Goal: Task Accomplishment & Management: Use online tool/utility

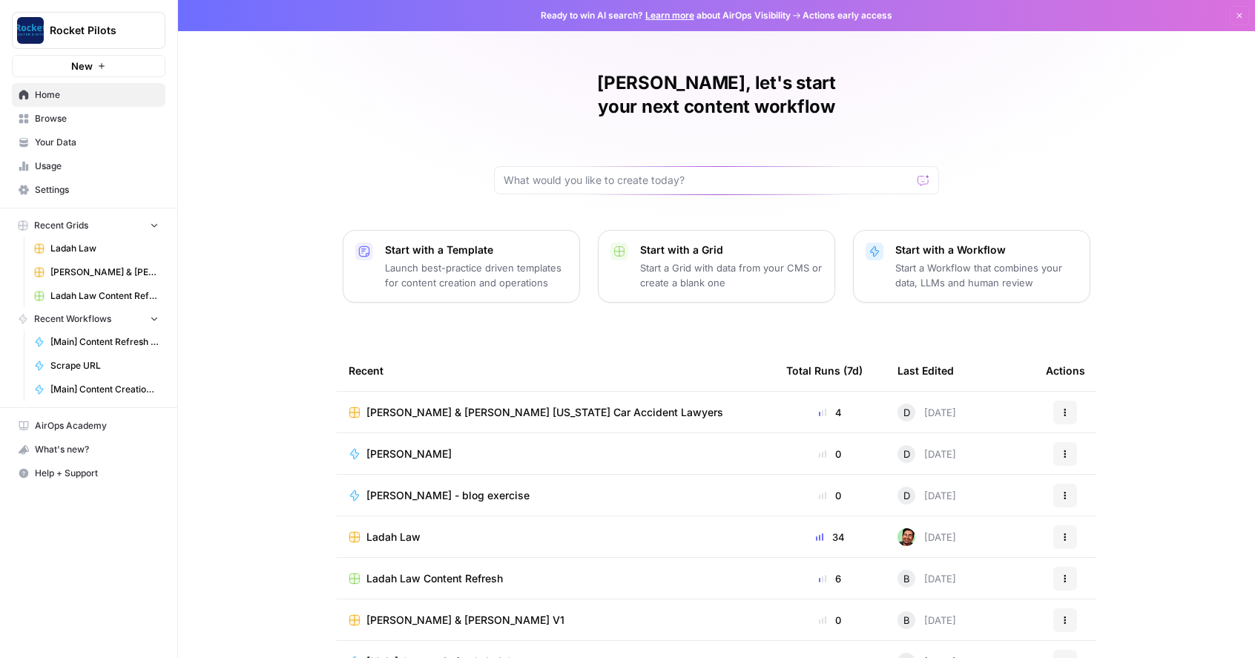
click at [438, 405] on span "[PERSON_NAME] & [PERSON_NAME] [US_STATE] Car Accident Lawyers" at bounding box center [544, 412] width 357 height 15
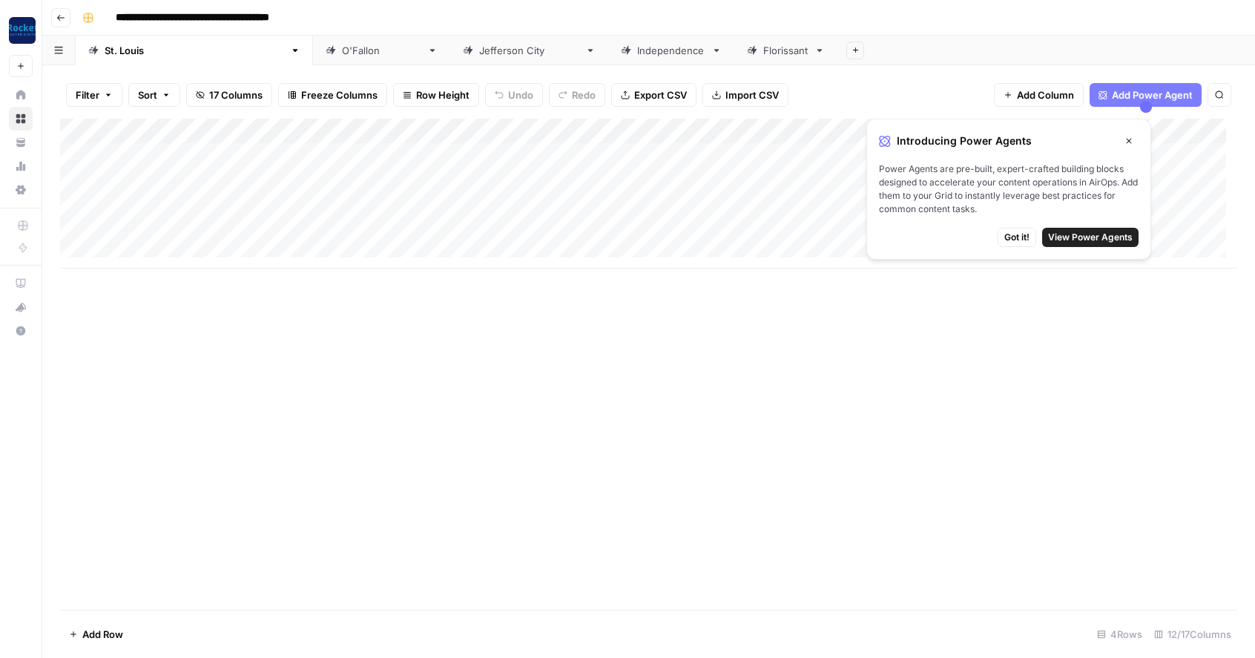
click at [1017, 237] on span "Got it!" at bounding box center [1016, 237] width 25 height 13
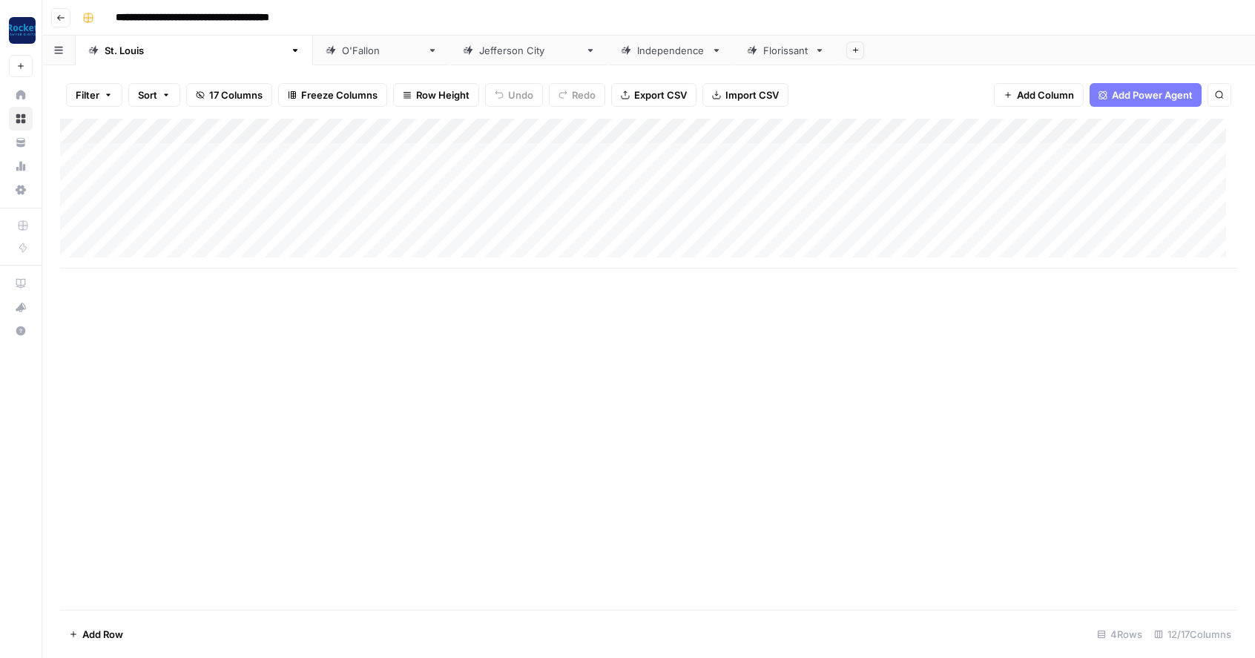
click at [501, 180] on div "Add Column" at bounding box center [648, 194] width 1177 height 150
click at [529, 181] on div "Add Column" at bounding box center [648, 194] width 1177 height 150
click at [524, 267] on button "Practice Area Page" at bounding box center [535, 265] width 99 height 18
click at [719, 179] on div "Add Column" at bounding box center [648, 194] width 1177 height 150
click at [724, 180] on div "Add Column" at bounding box center [648, 194] width 1177 height 150
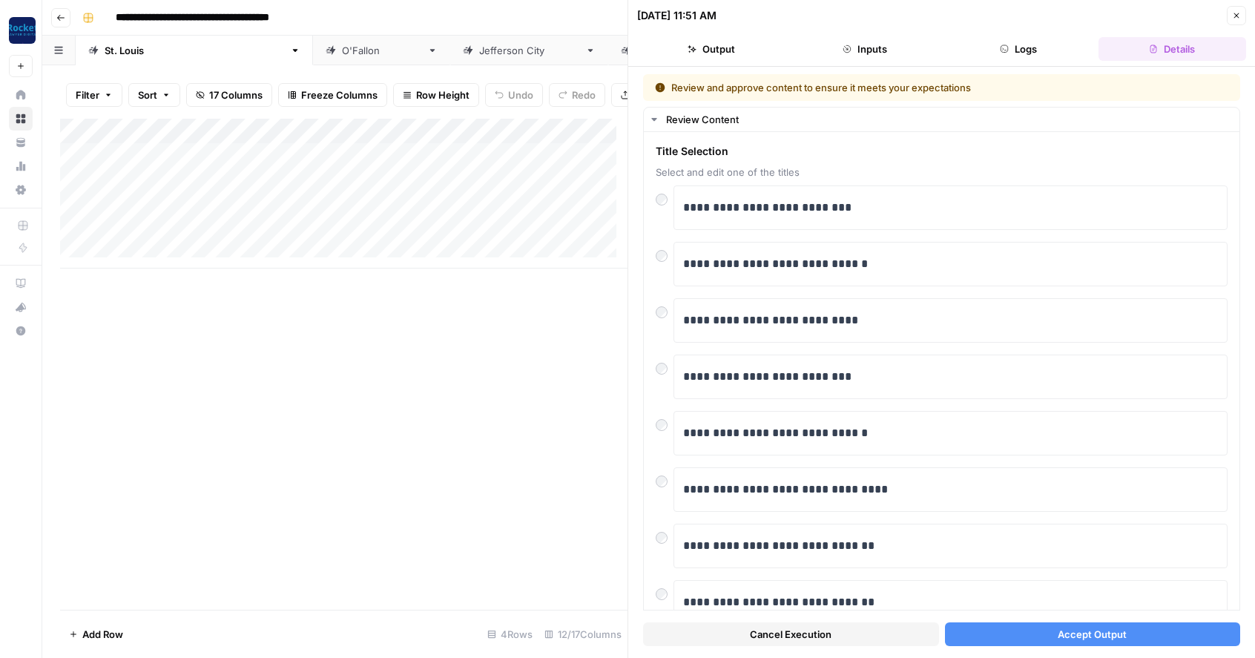
click at [1042, 632] on button "Accept Output" at bounding box center [1093, 634] width 296 height 24
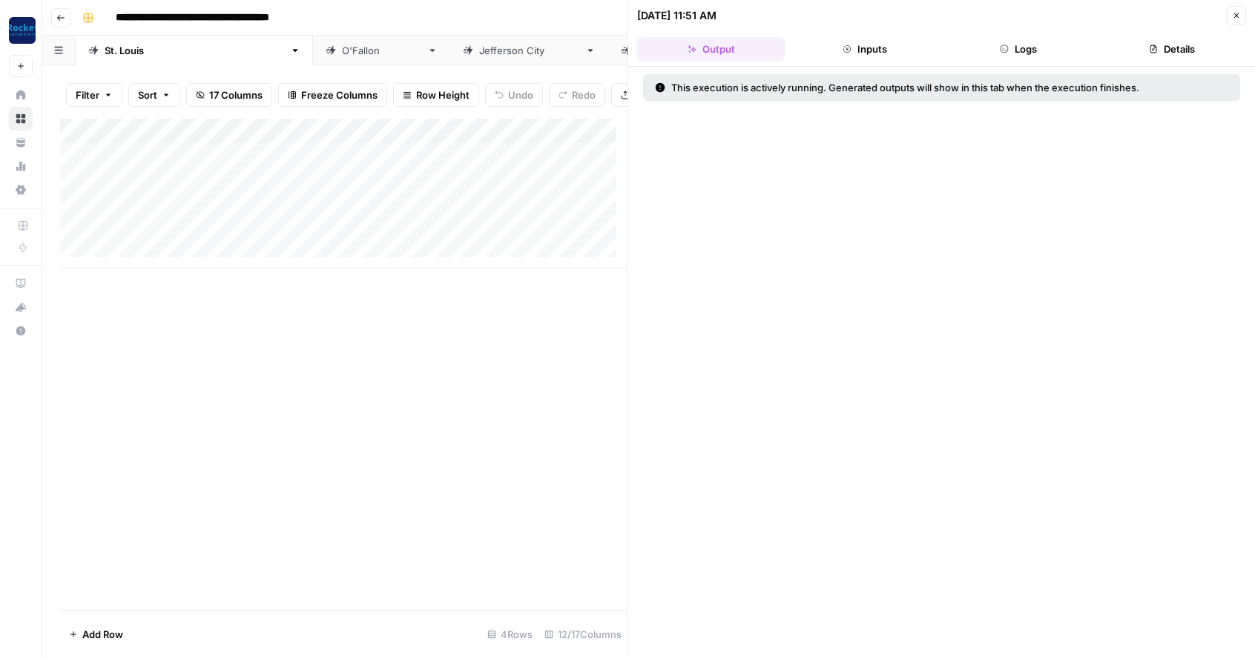
click at [1235, 14] on icon "button" at bounding box center [1236, 15] width 5 height 5
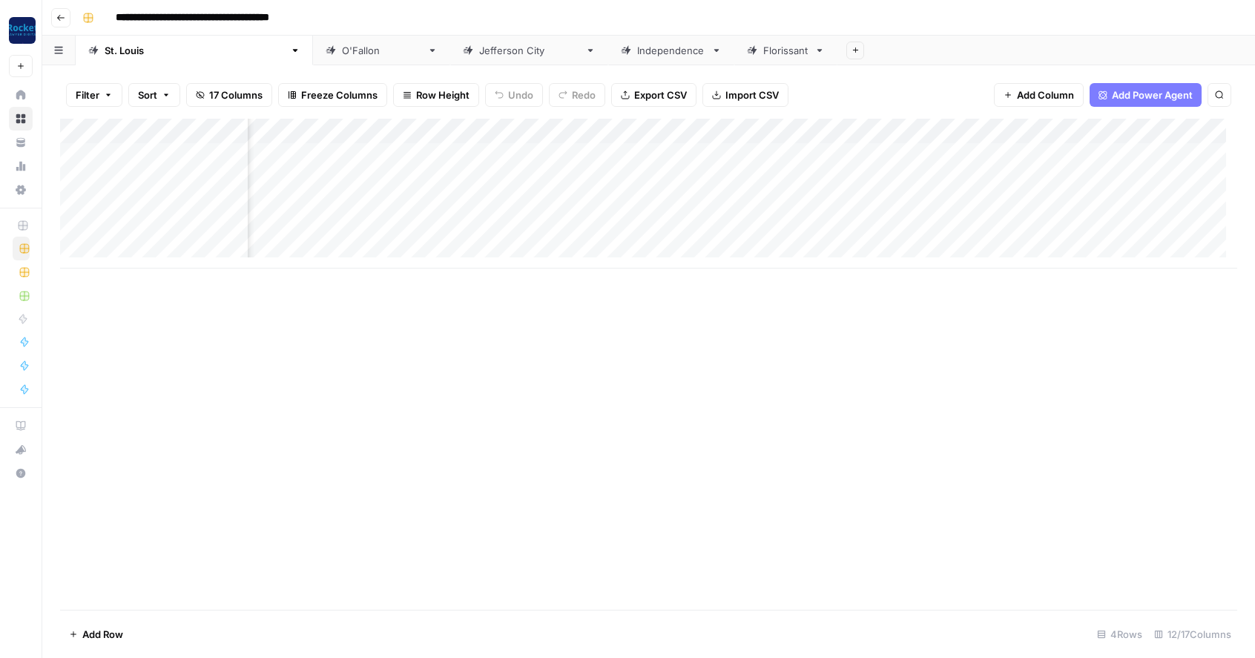
scroll to position [0, 323]
click at [395, 181] on div "Add Column" at bounding box center [648, 194] width 1177 height 150
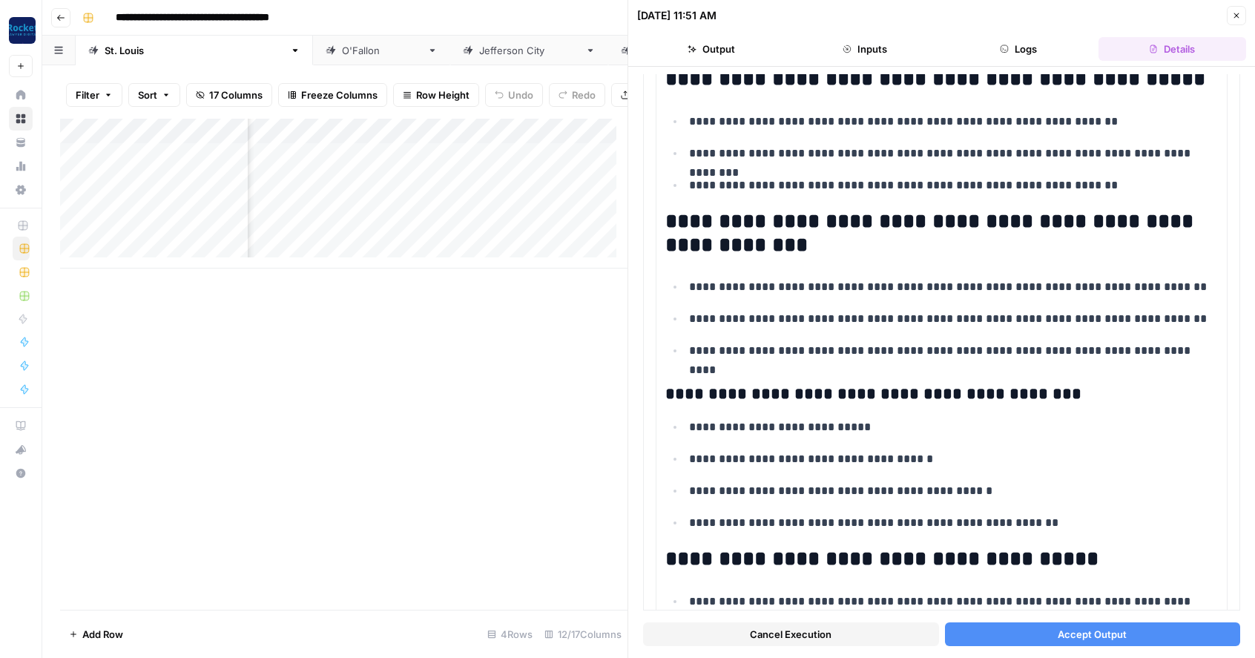
scroll to position [300, 0]
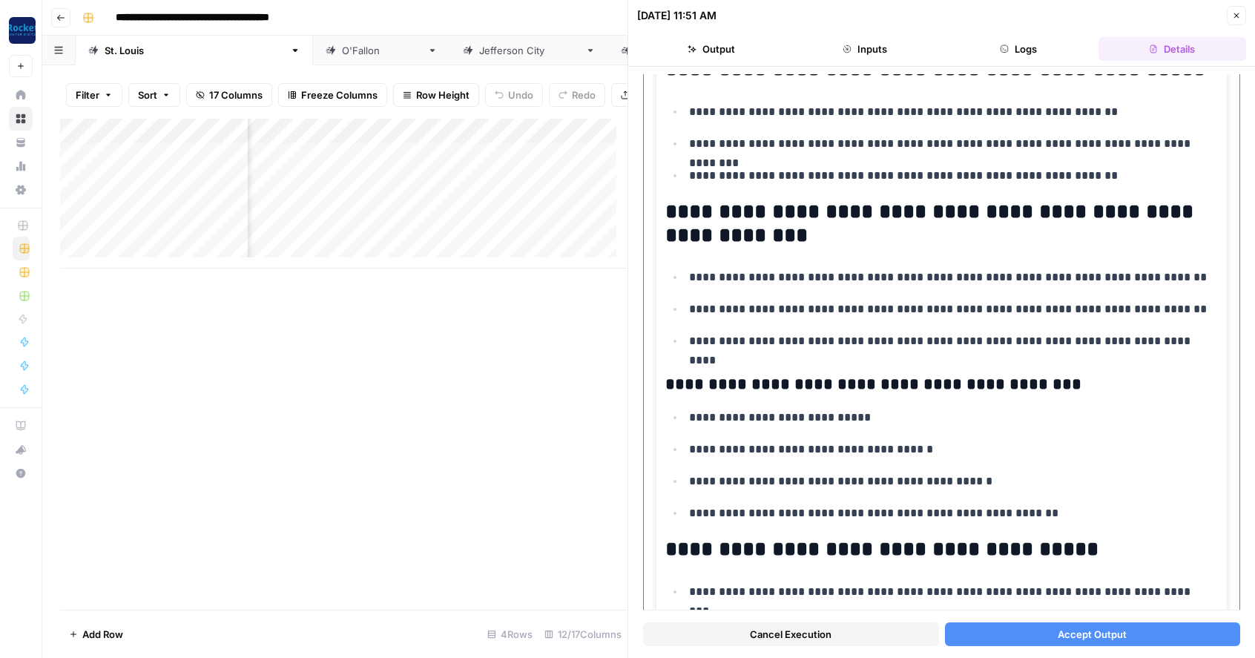
click at [686, 383] on h3 "**********" at bounding box center [935, 385] width 541 height 21
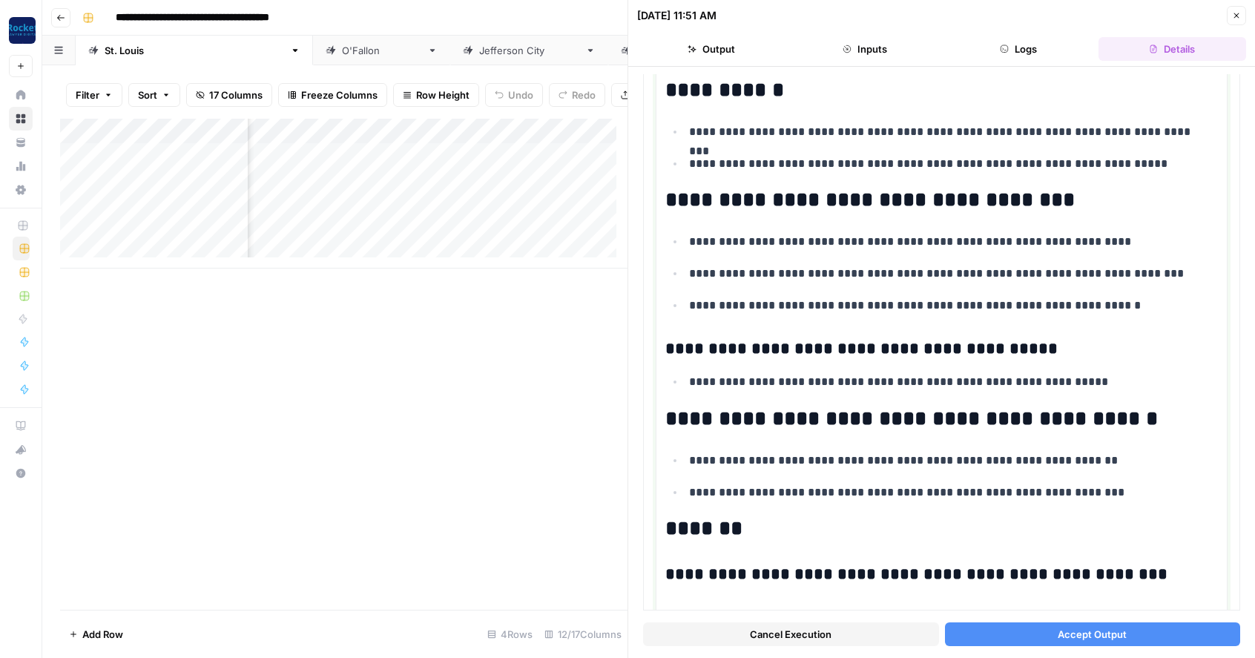
scroll to position [1412, 0]
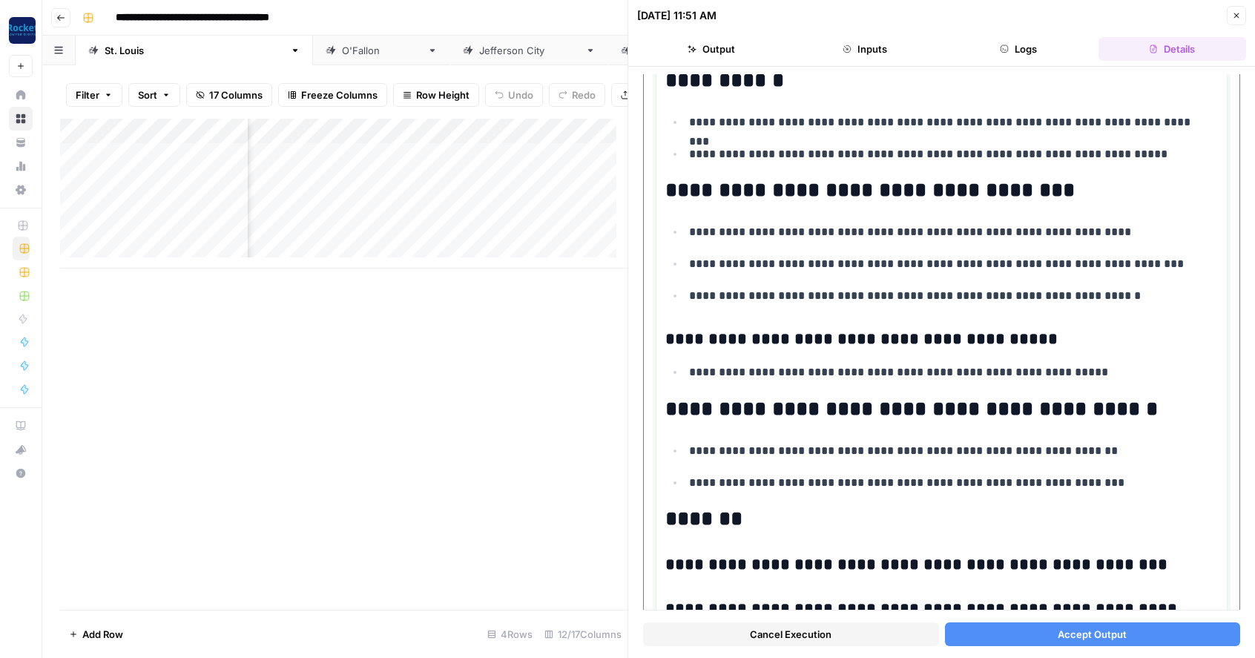
click at [688, 340] on h3 "**********" at bounding box center [935, 339] width 541 height 21
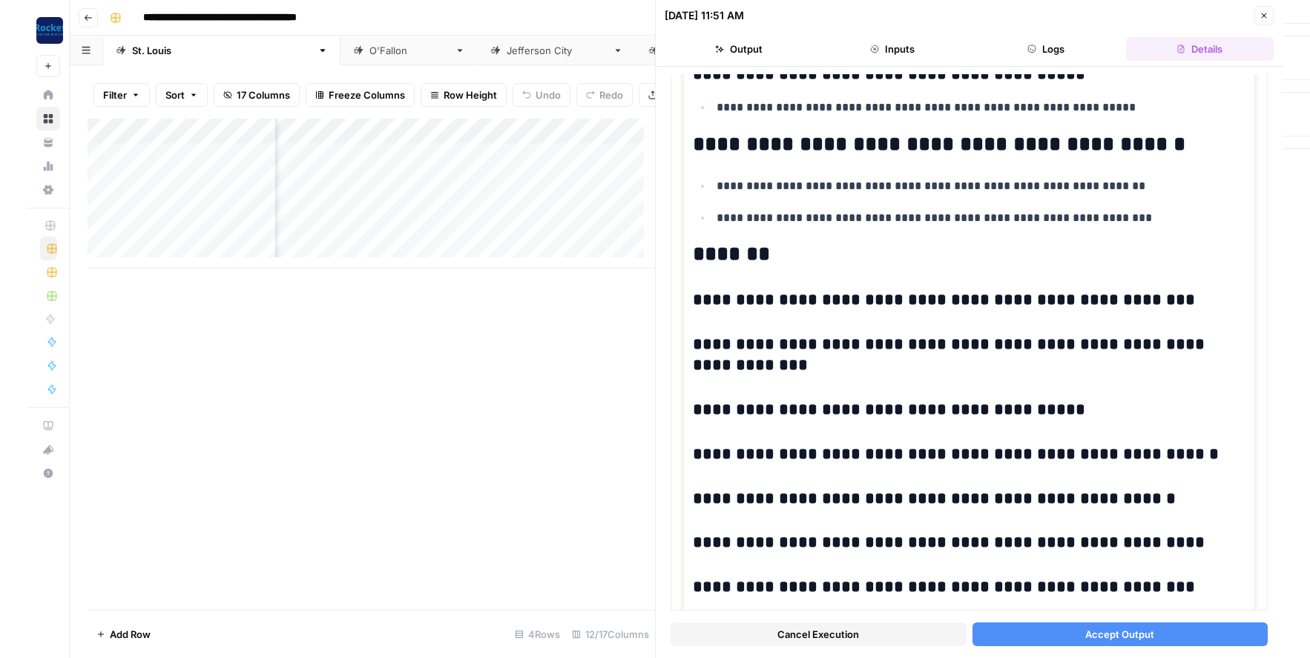
scroll to position [1733, 0]
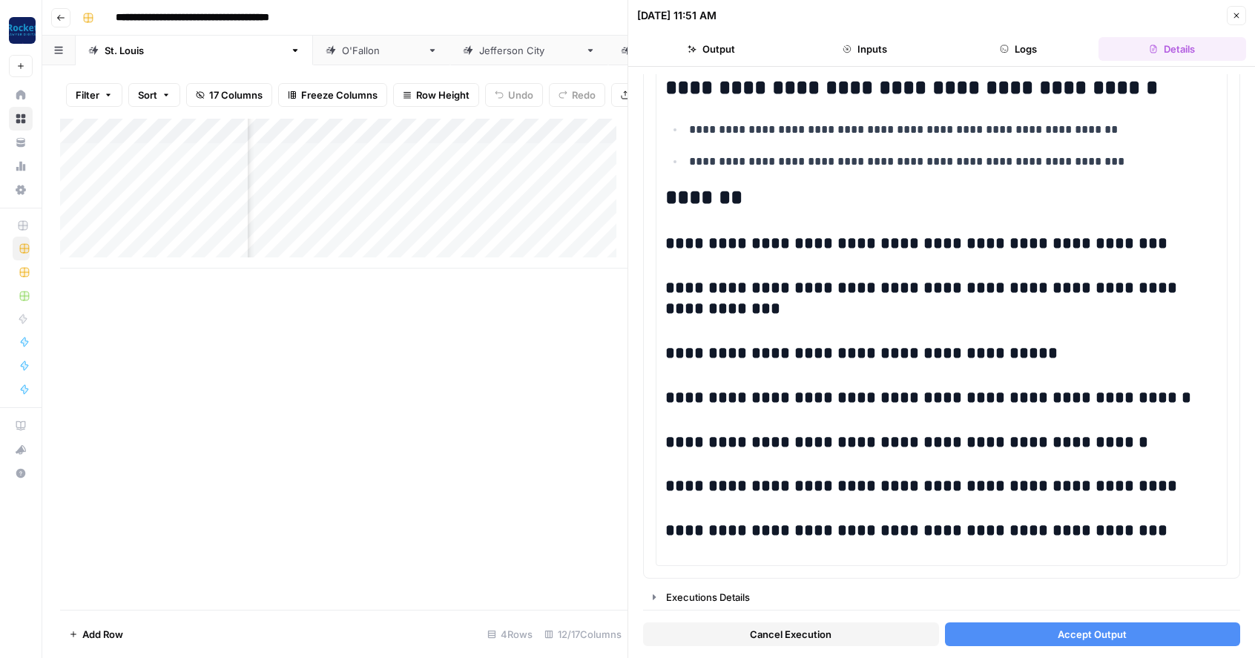
click at [1071, 629] on span "Accept Output" at bounding box center [1092, 634] width 69 height 15
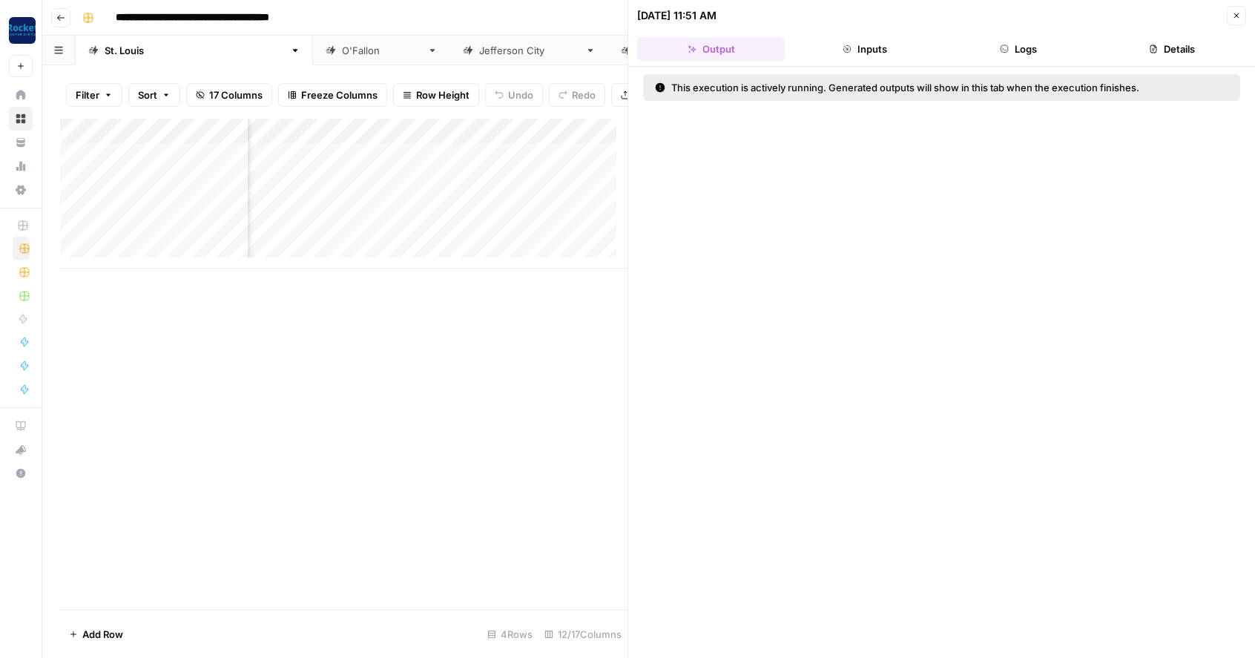
click at [1239, 18] on icon "button" at bounding box center [1236, 15] width 5 height 5
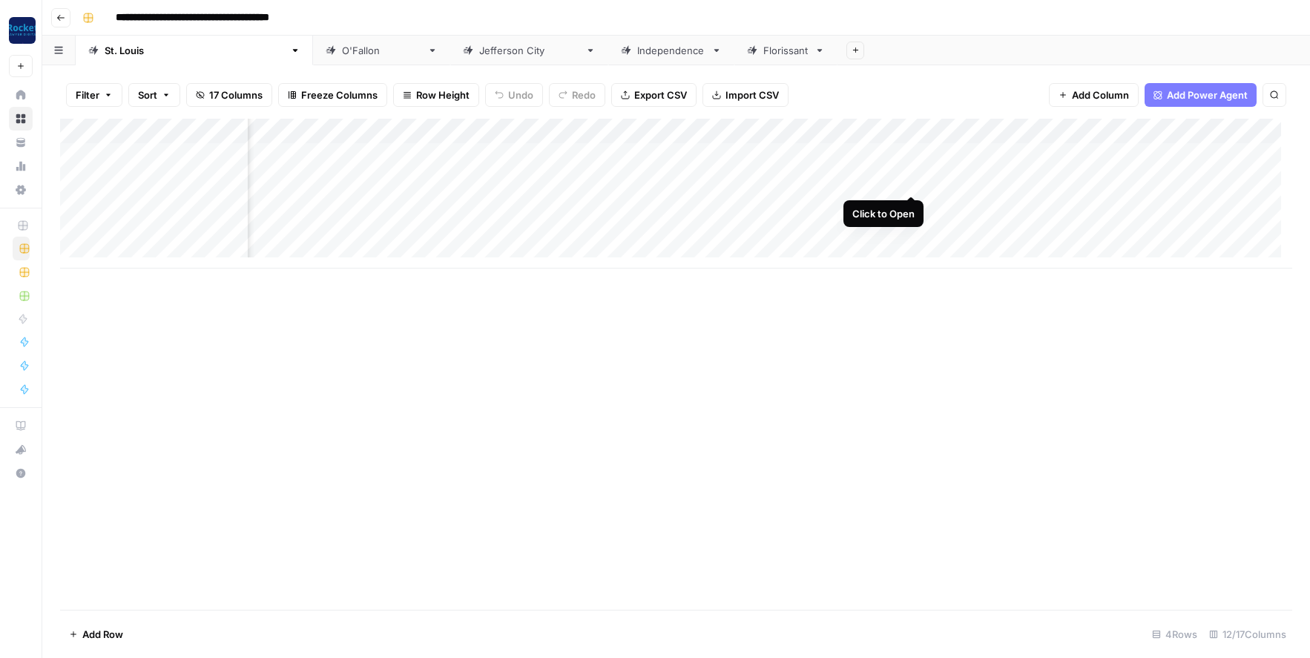
click at [909, 177] on div "Add Column" at bounding box center [676, 194] width 1232 height 150
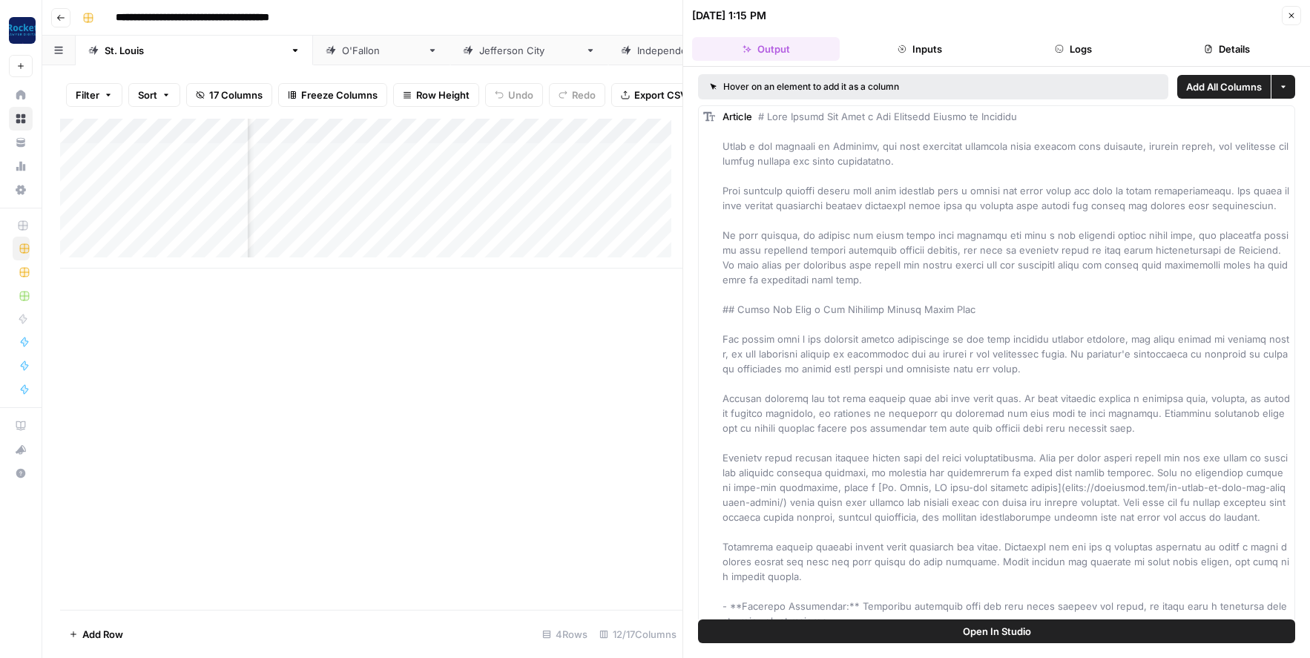
click at [1254, 16] on icon "button" at bounding box center [1291, 15] width 9 height 9
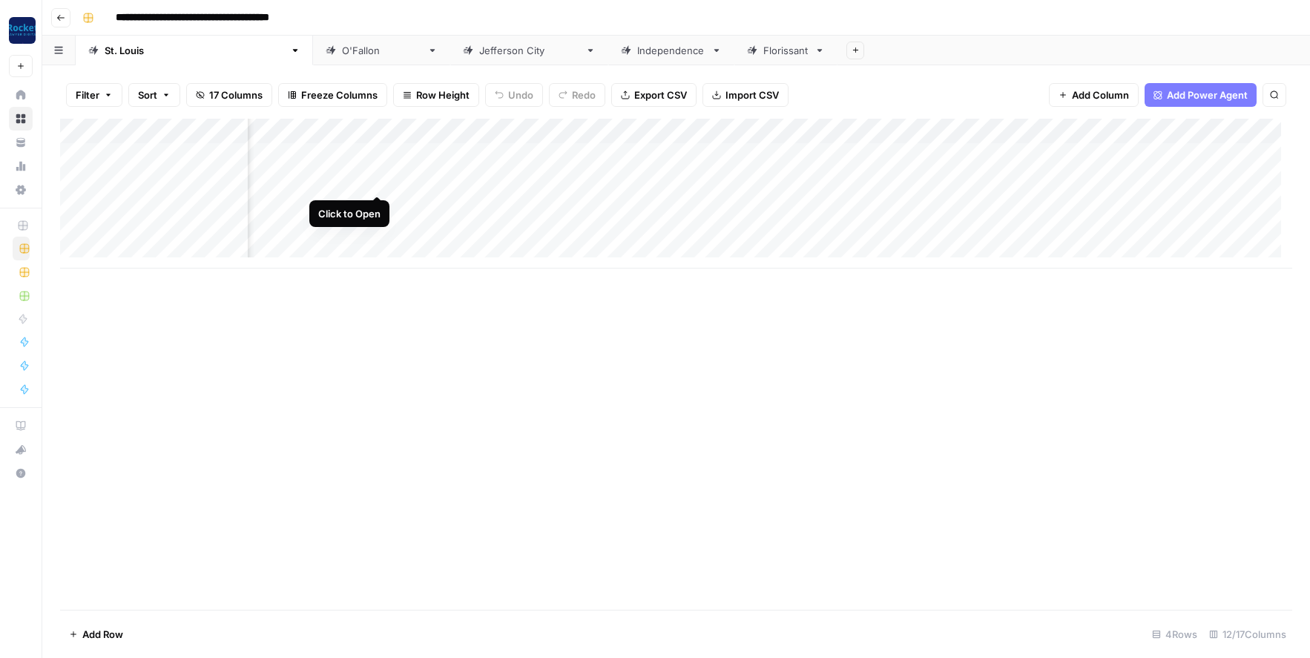
click at [378, 179] on div "Add Column" at bounding box center [676, 194] width 1232 height 150
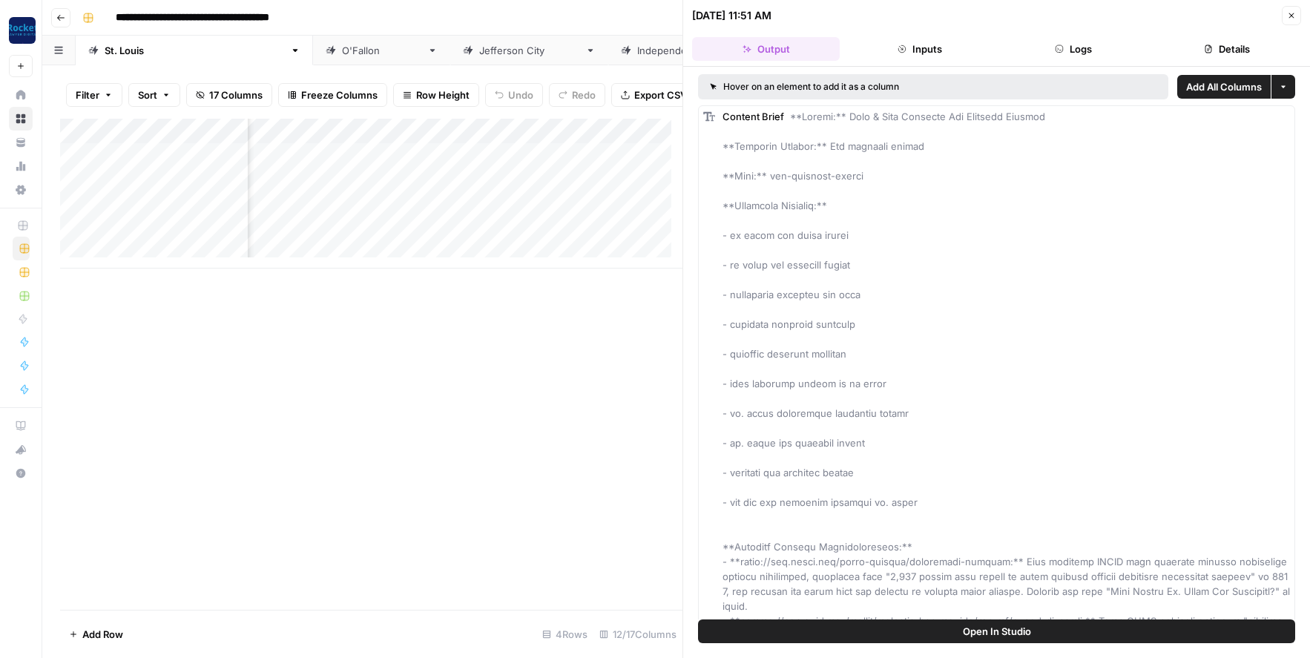
click at [1254, 14] on icon "button" at bounding box center [1291, 15] width 9 height 9
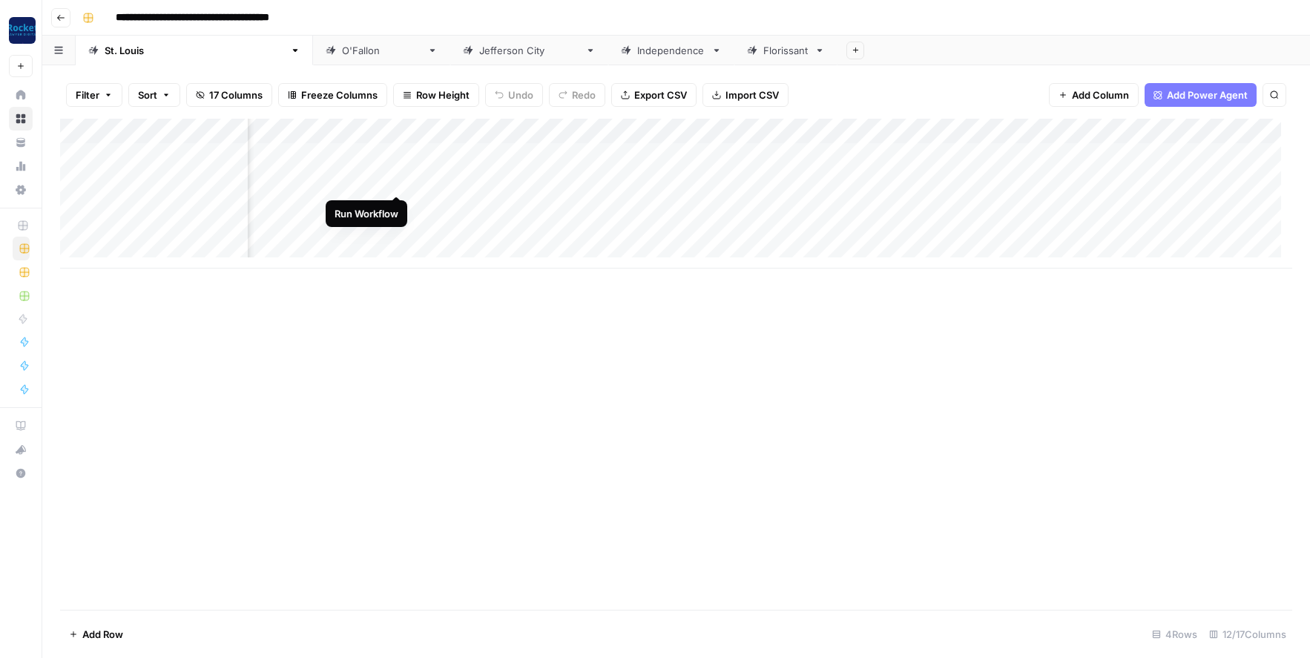
click at [396, 177] on div "Add Column" at bounding box center [676, 194] width 1232 height 150
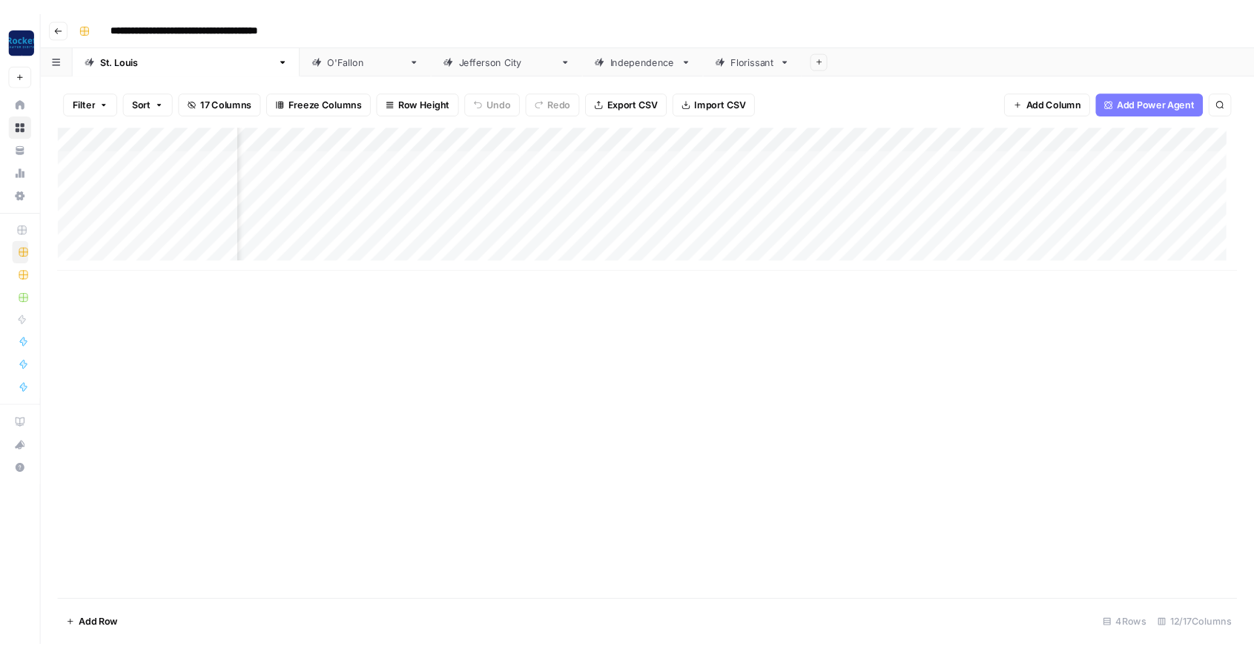
scroll to position [0, 375]
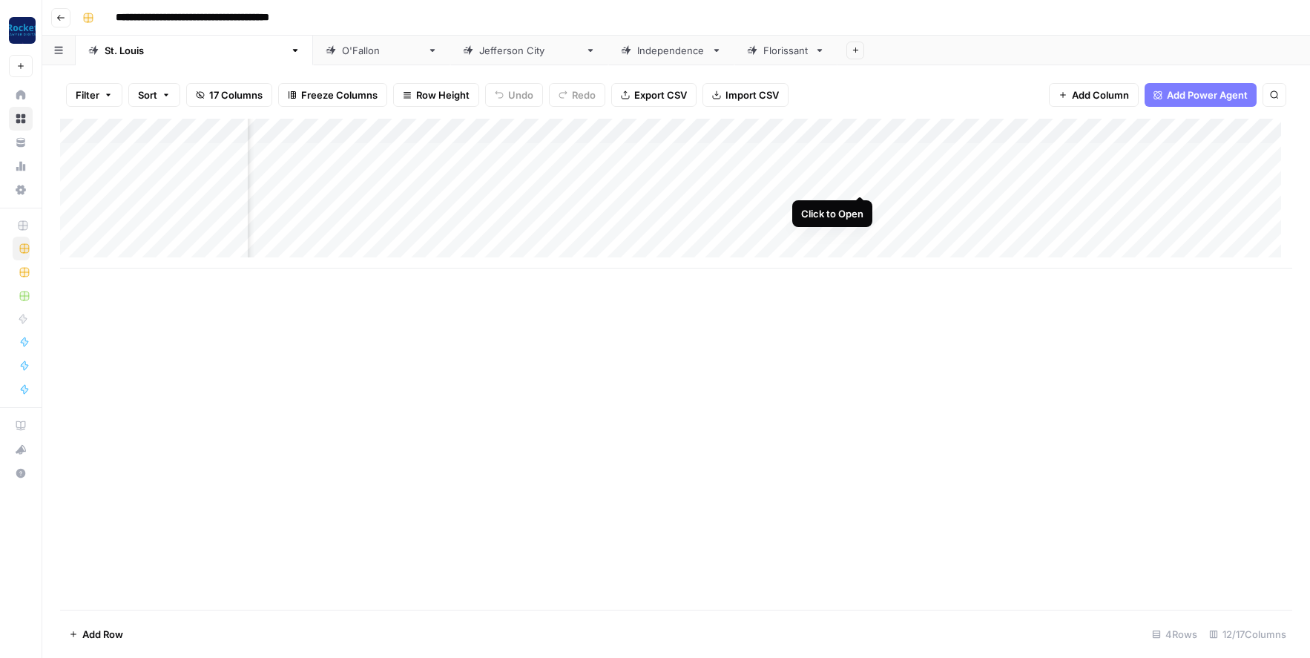
click at [862, 179] on div "Add Column" at bounding box center [676, 194] width 1232 height 150
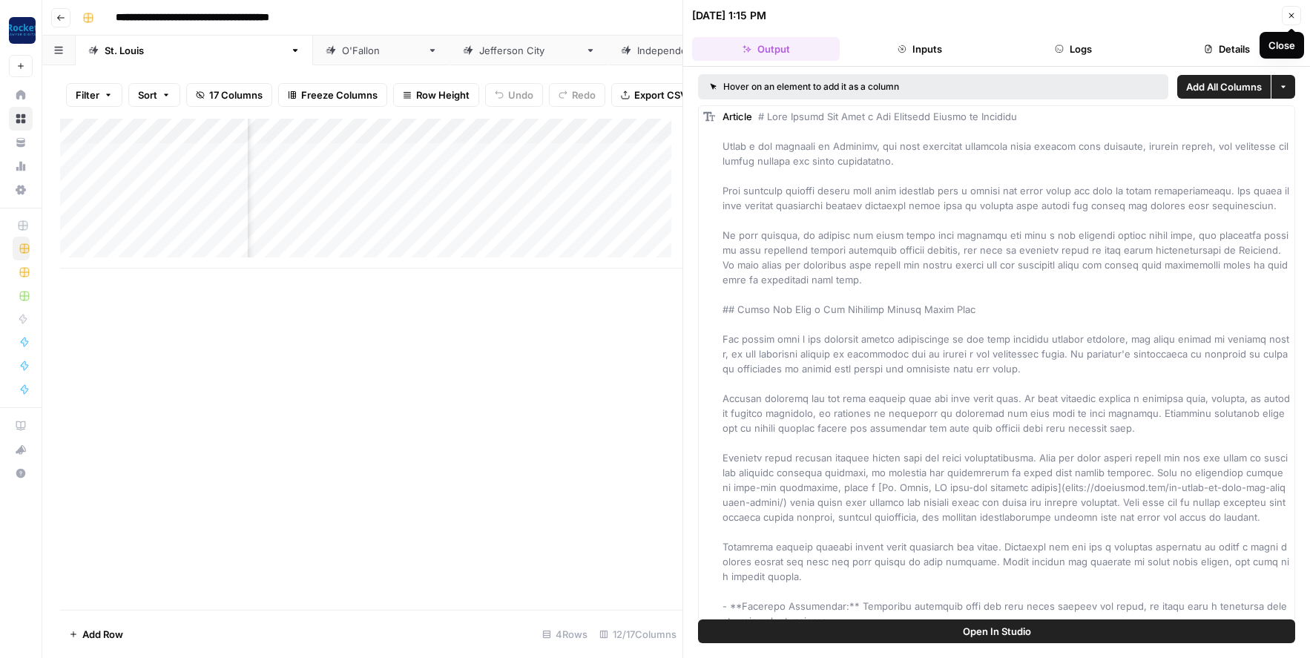
click at [1254, 11] on icon "button" at bounding box center [1291, 15] width 9 height 9
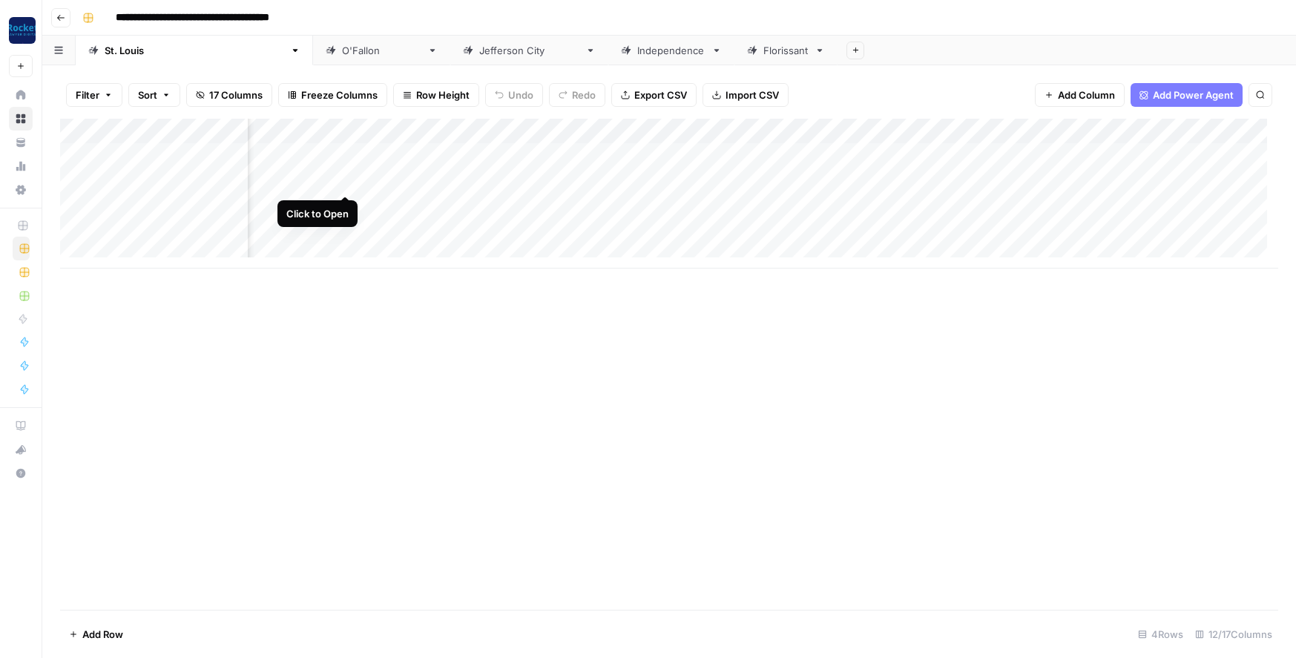
click at [345, 179] on div "Add Column" at bounding box center [669, 194] width 1218 height 150
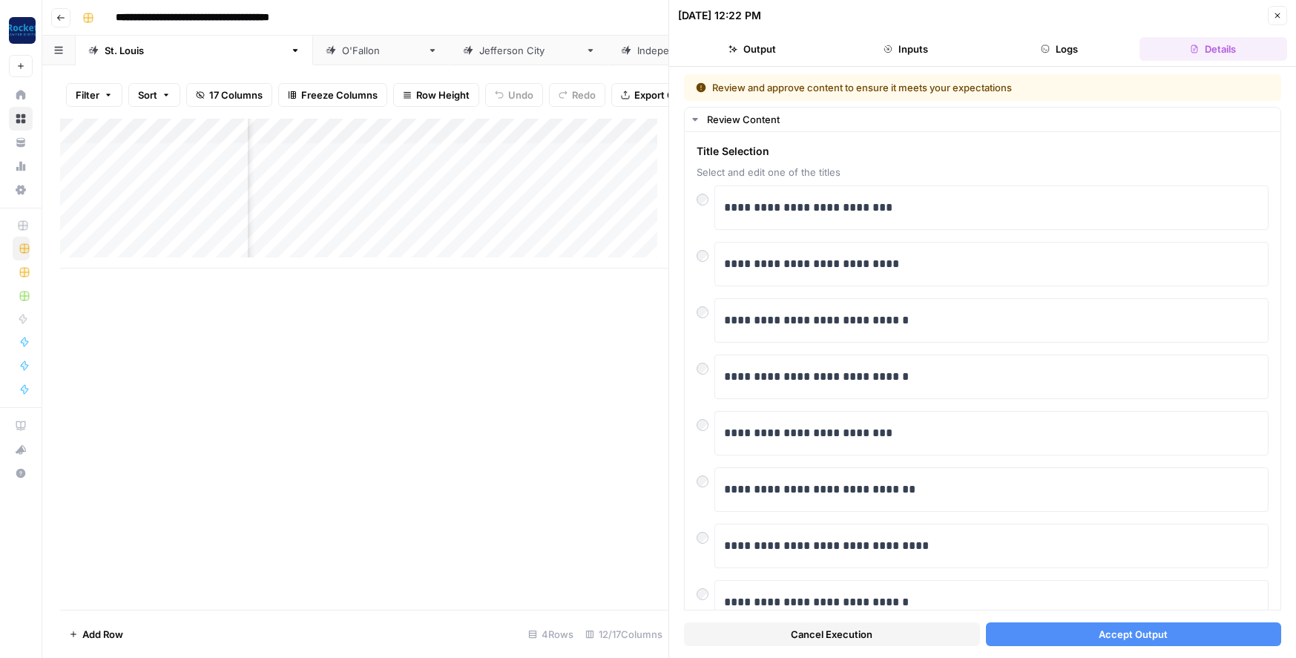
click at [1139, 628] on span "Accept Output" at bounding box center [1132, 634] width 69 height 15
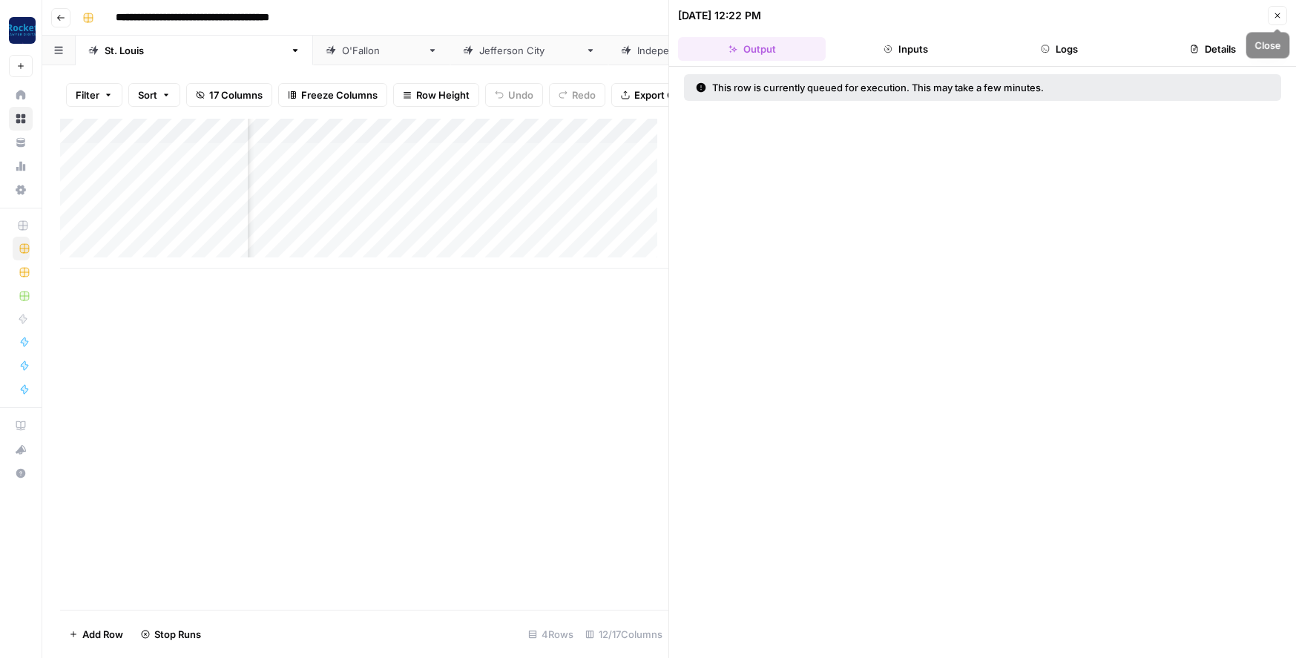
click at [1254, 13] on button "Close" at bounding box center [1277, 15] width 19 height 19
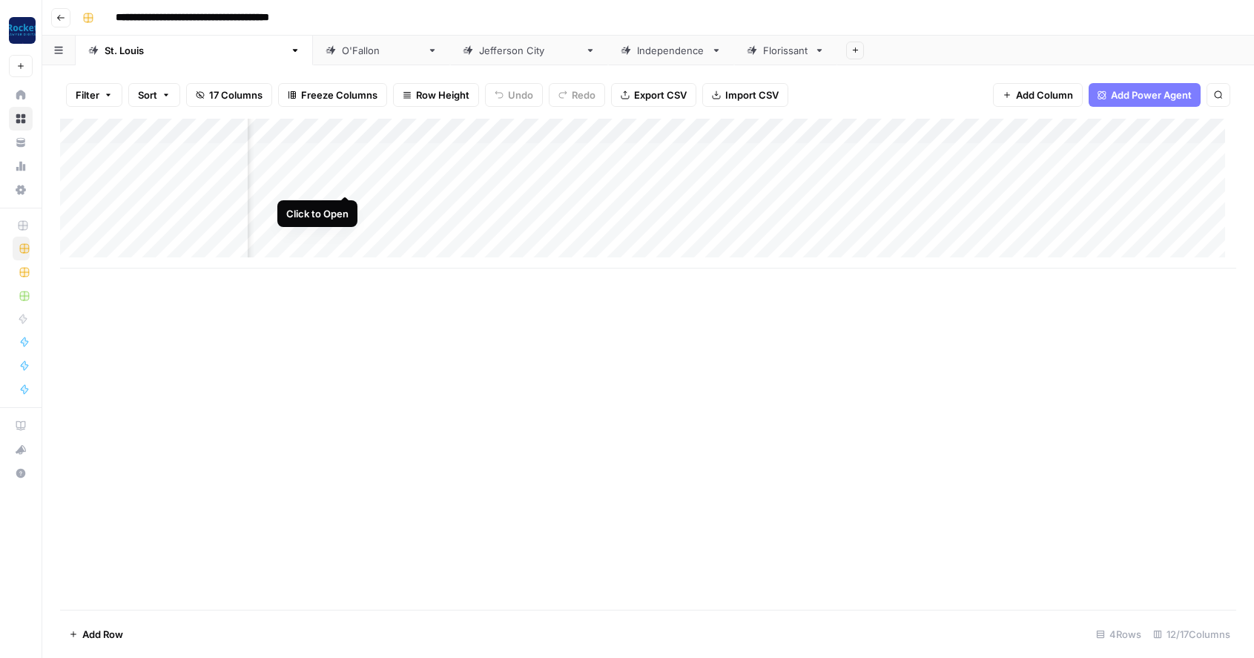
click at [349, 177] on div "Add Column" at bounding box center [648, 194] width 1176 height 150
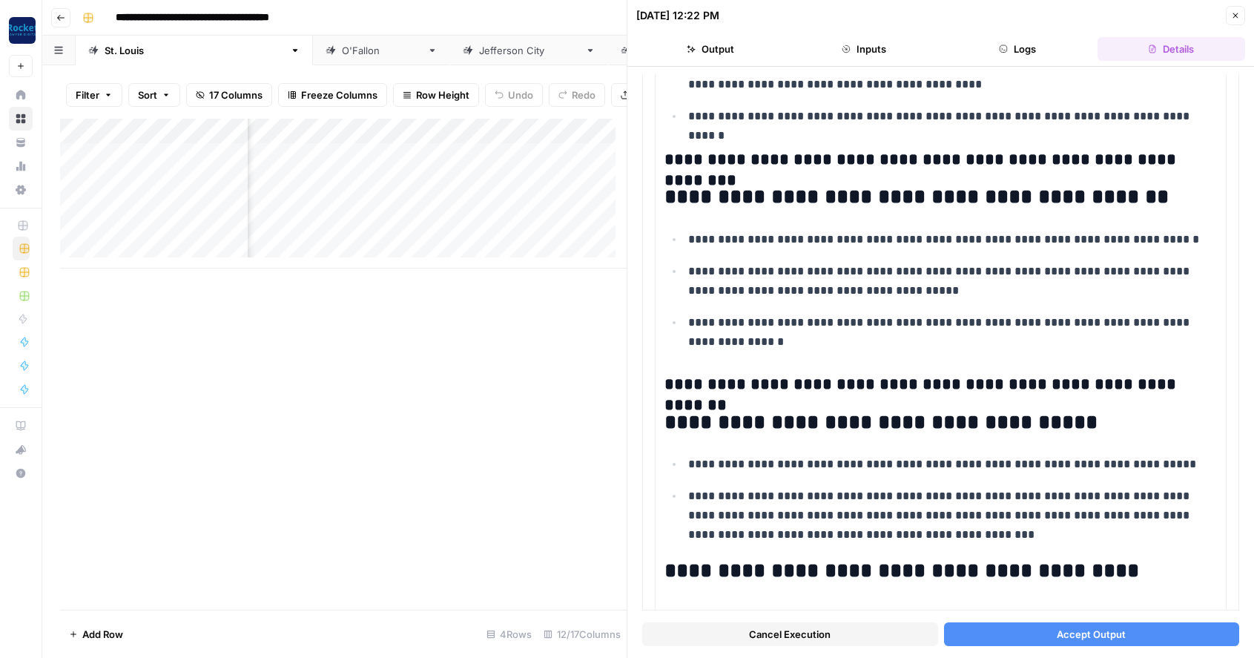
scroll to position [373, 0]
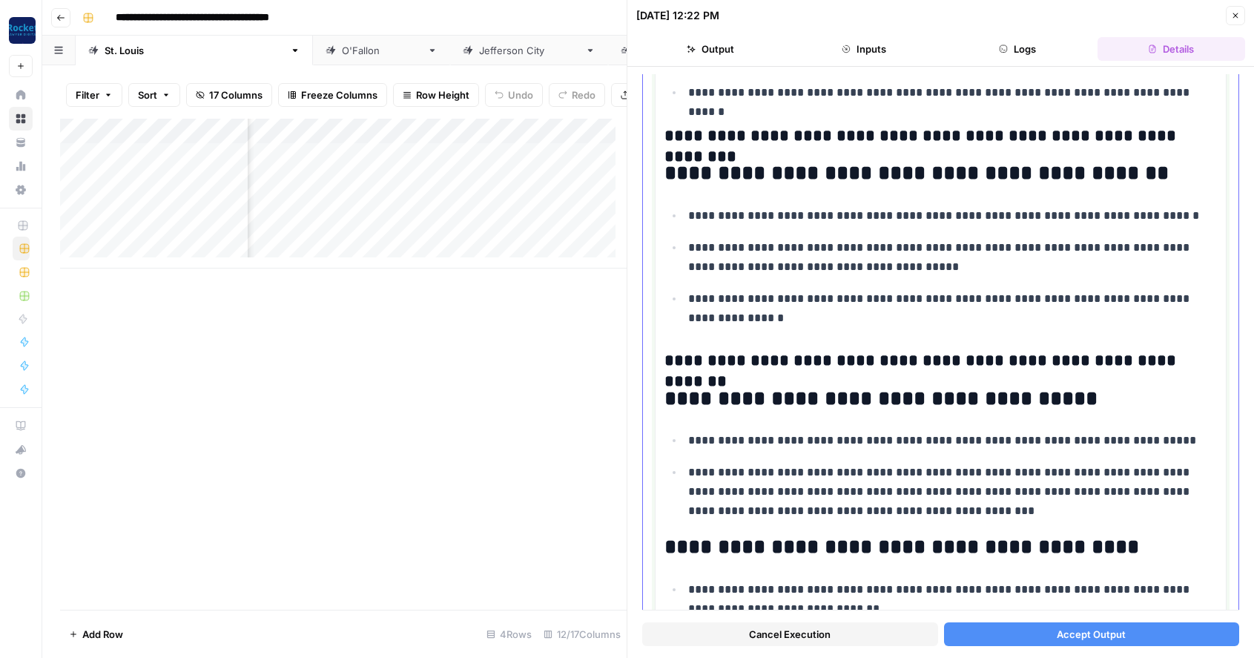
click at [687, 360] on h3 "**********" at bounding box center [935, 361] width 541 height 21
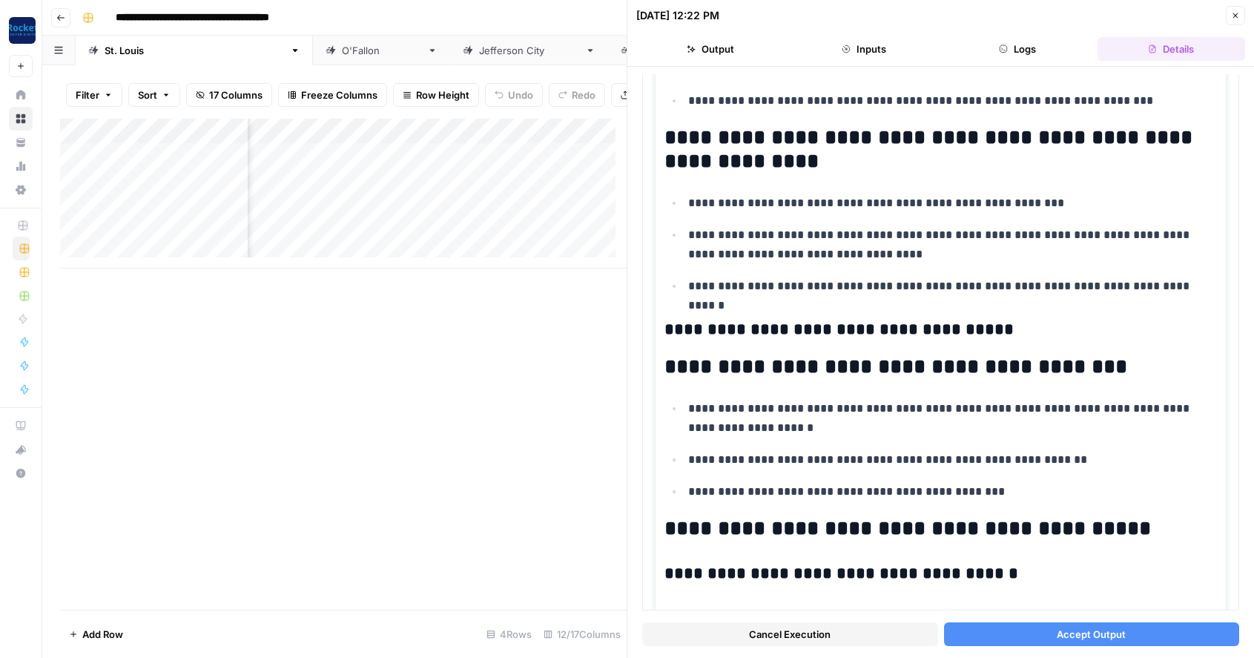
scroll to position [1144, 0]
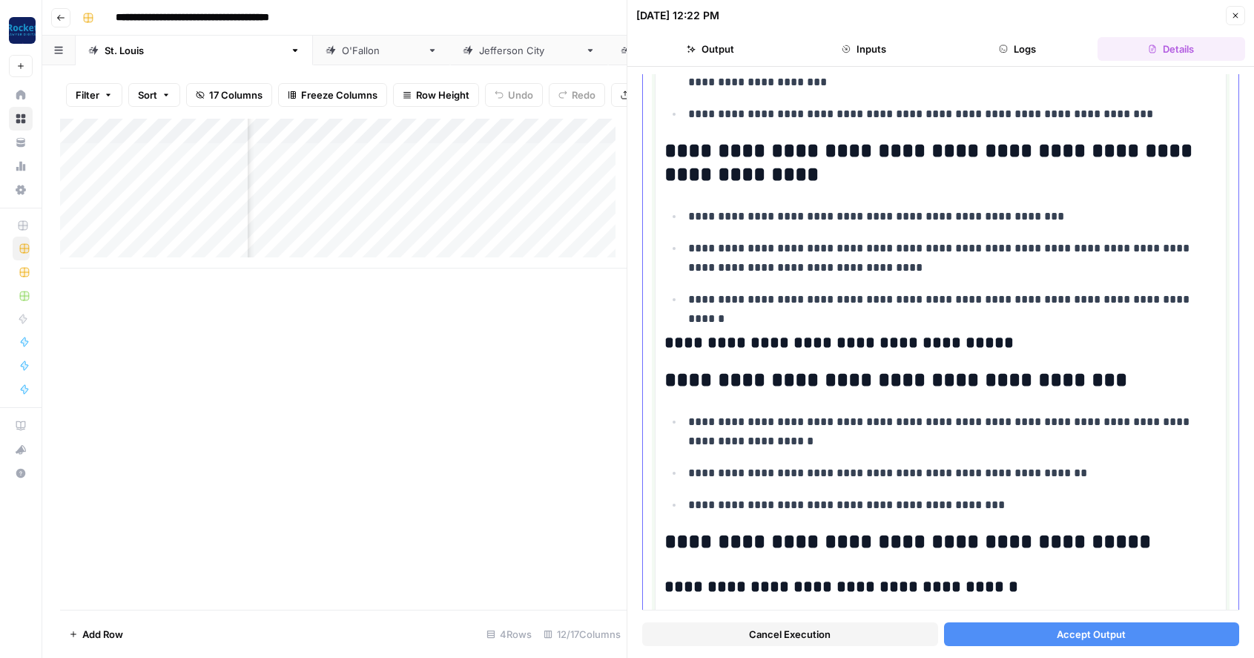
click at [683, 343] on h3 "**********" at bounding box center [935, 343] width 541 height 21
click at [1032, 635] on button "Accept Output" at bounding box center [1092, 634] width 296 height 24
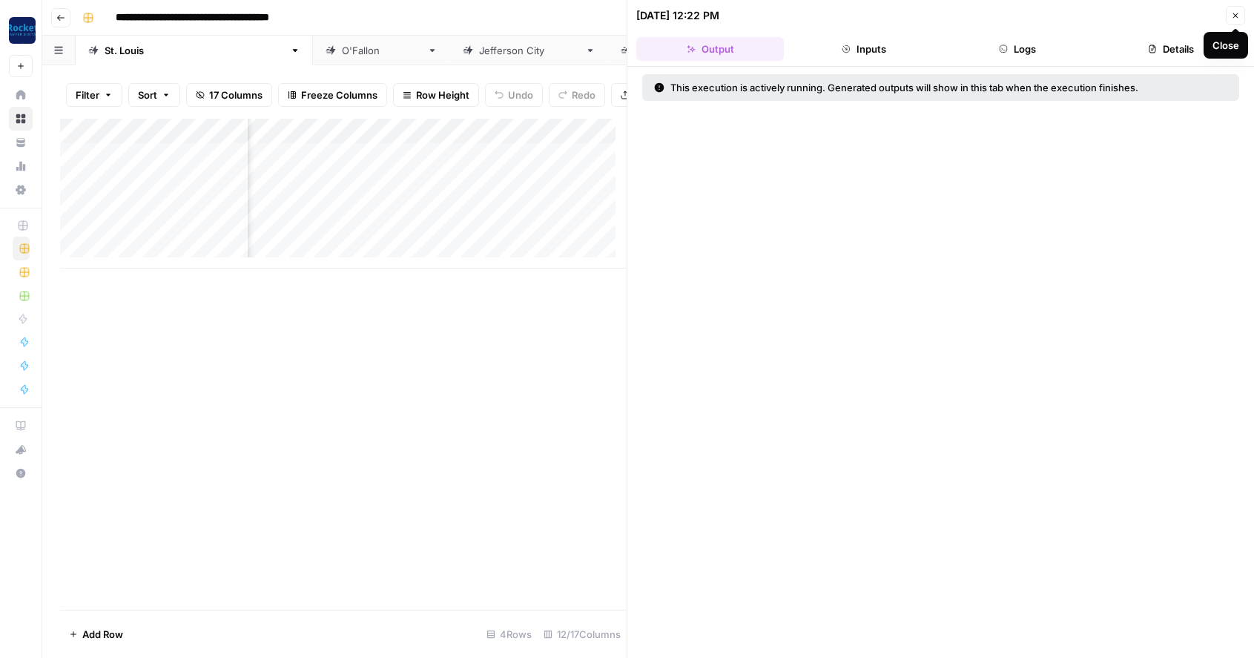
click at [1234, 15] on icon "button" at bounding box center [1235, 15] width 9 height 9
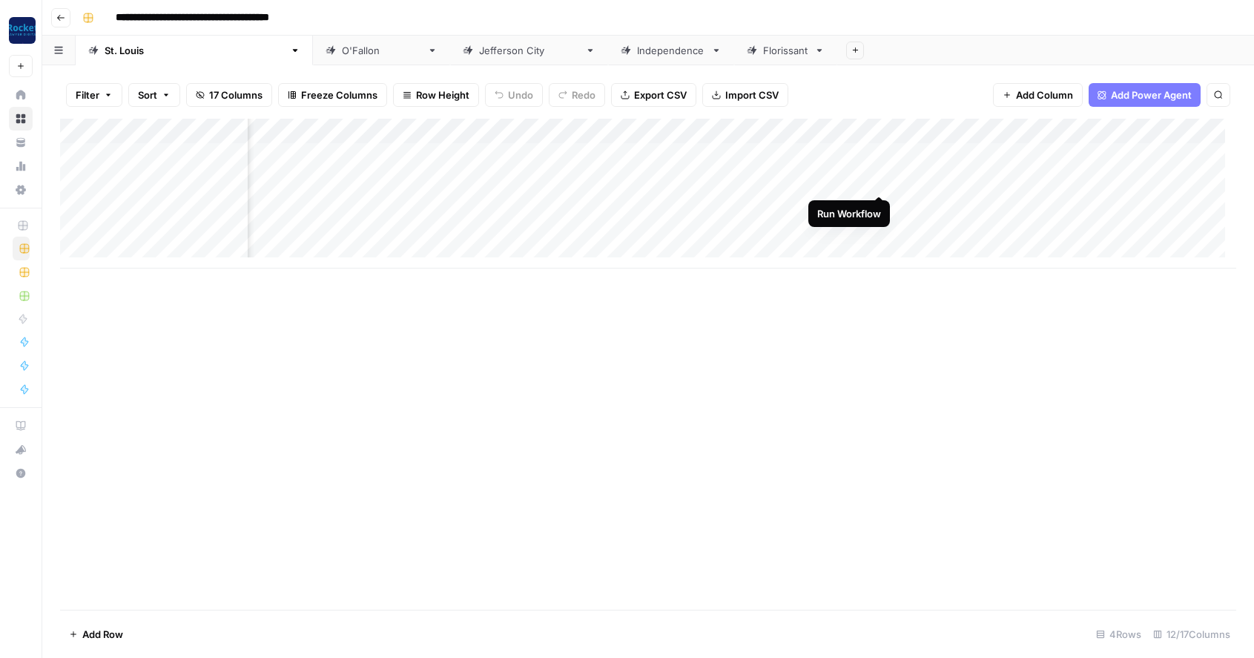
click at [882, 178] on div "Add Column" at bounding box center [648, 194] width 1176 height 150
click at [863, 178] on div "Add Column" at bounding box center [648, 194] width 1176 height 150
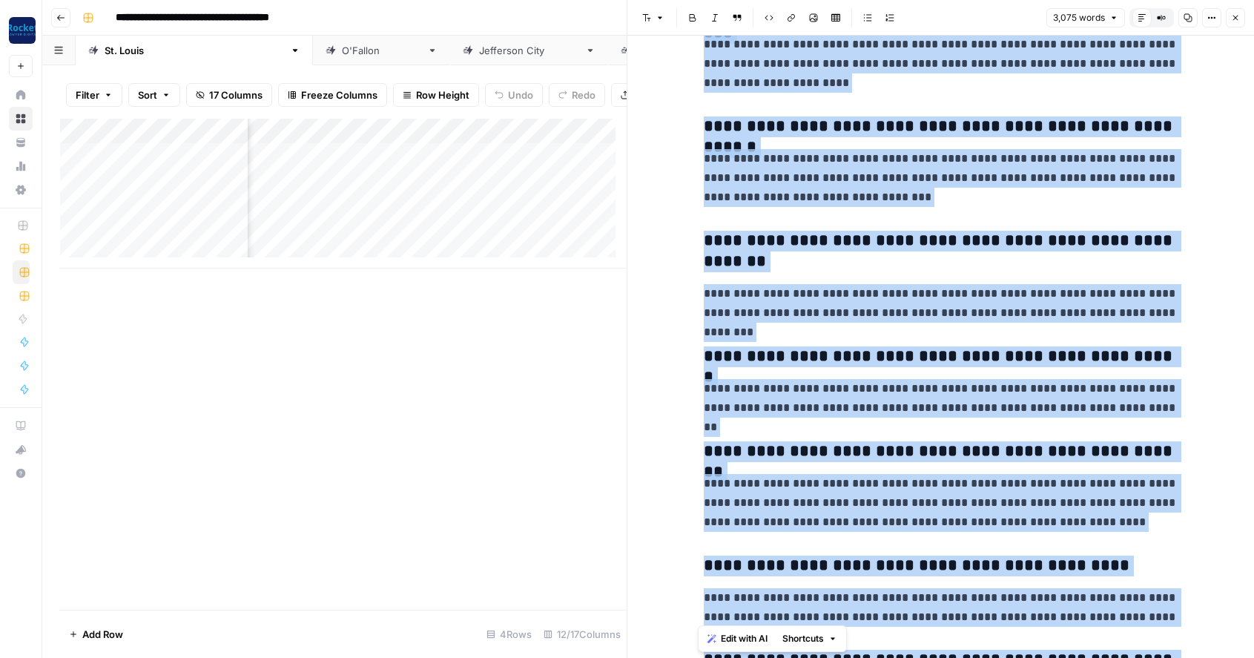
scroll to position [6622, 0]
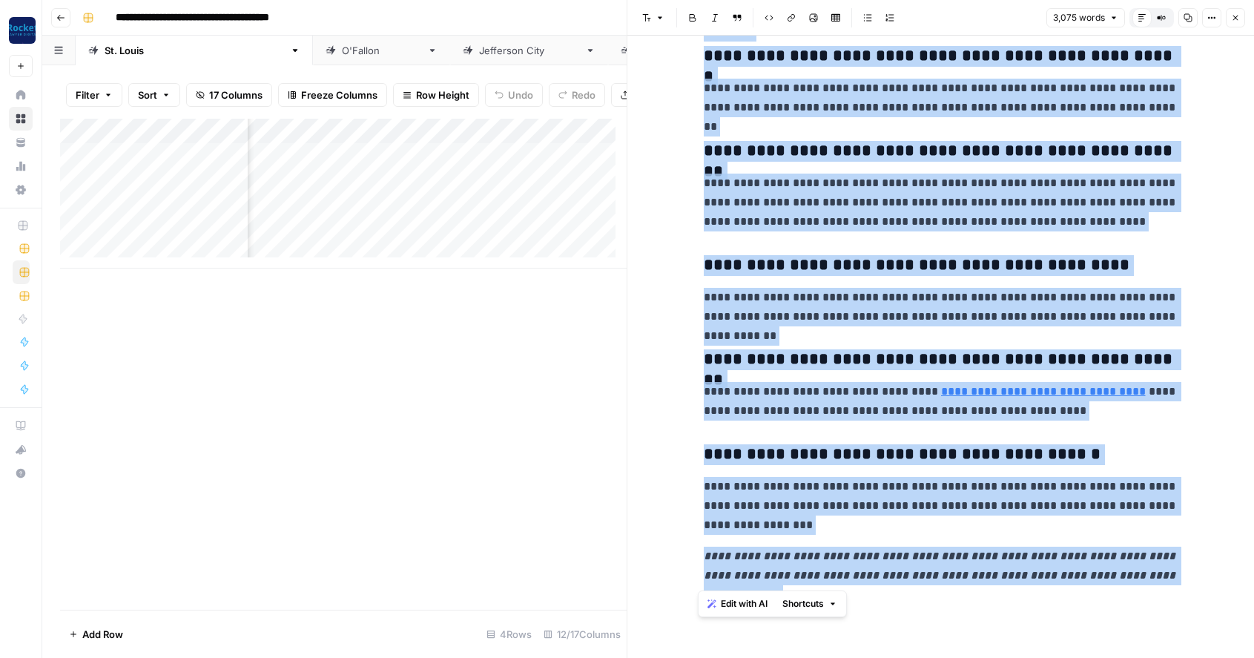
drag, startPoint x: 699, startPoint y: 82, endPoint x: 1205, endPoint y: 578, distance: 708.1
copy div "**********"
click at [1236, 14] on icon "button" at bounding box center [1235, 17] width 9 height 9
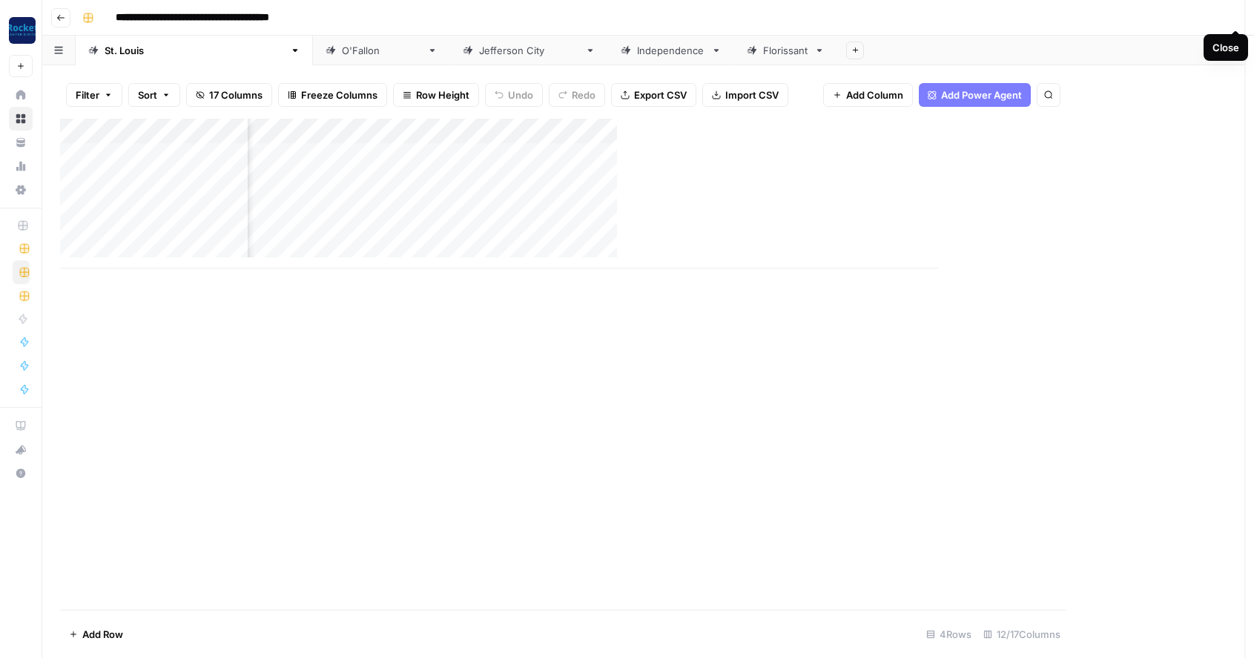
scroll to position [0, 508]
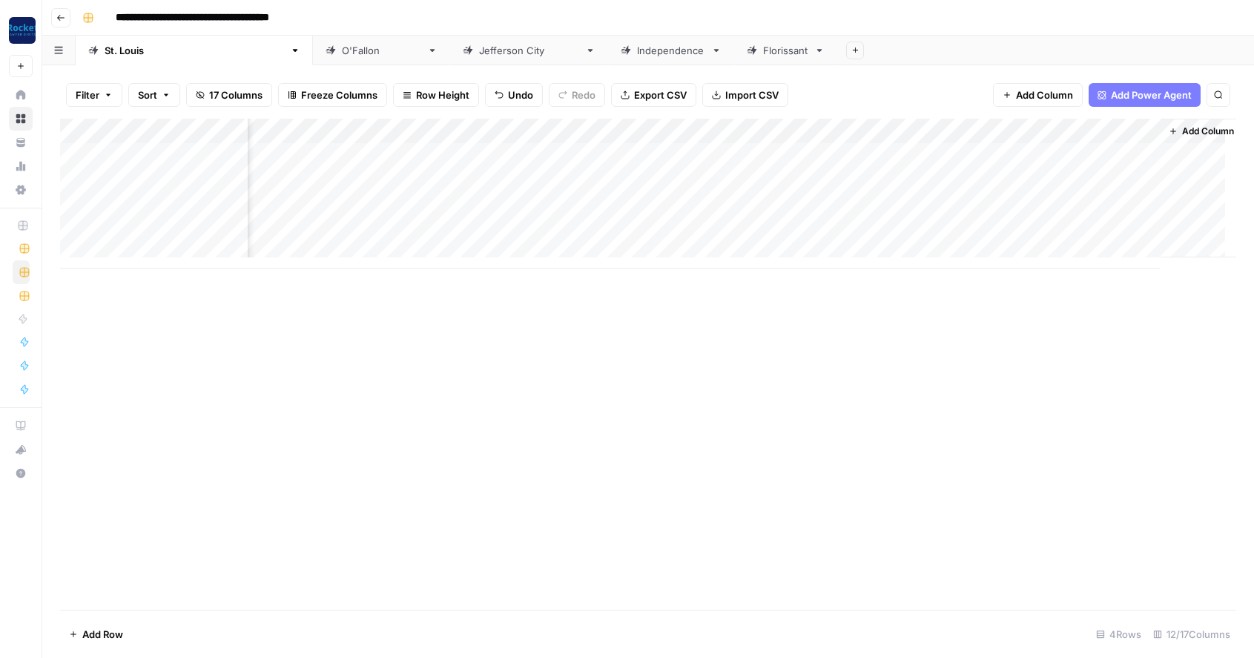
click at [56, 19] on icon "button" at bounding box center [60, 17] width 9 height 9
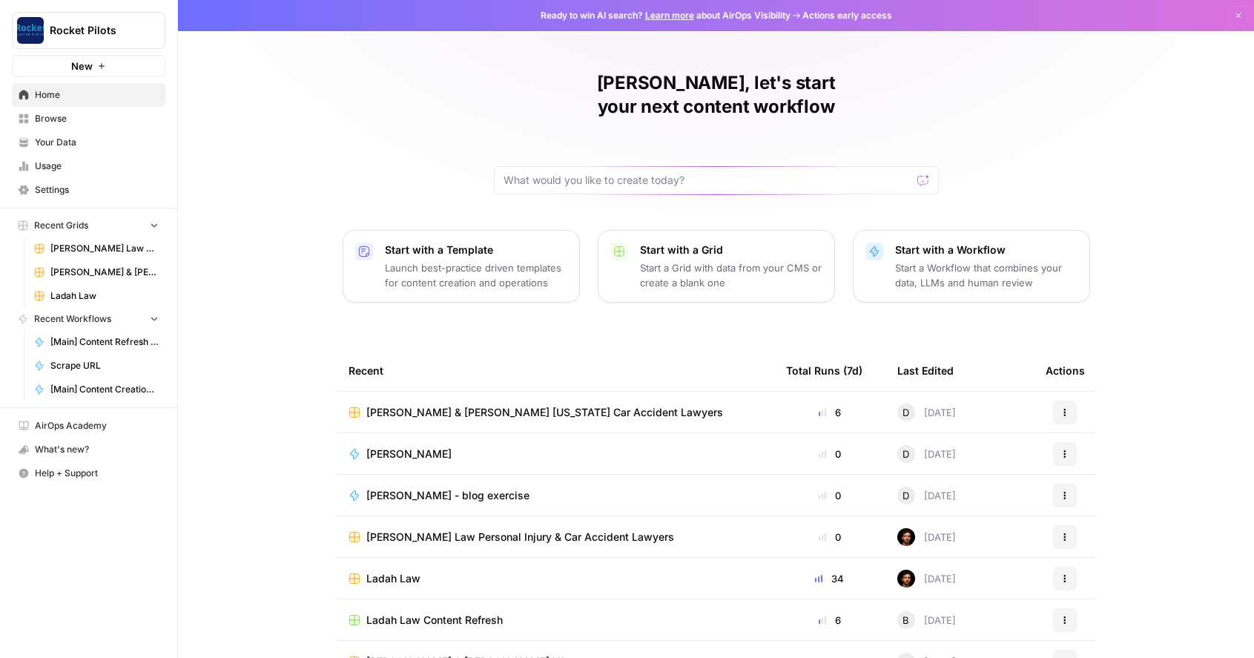
click at [54, 139] on span "Your Data" at bounding box center [97, 142] width 124 height 13
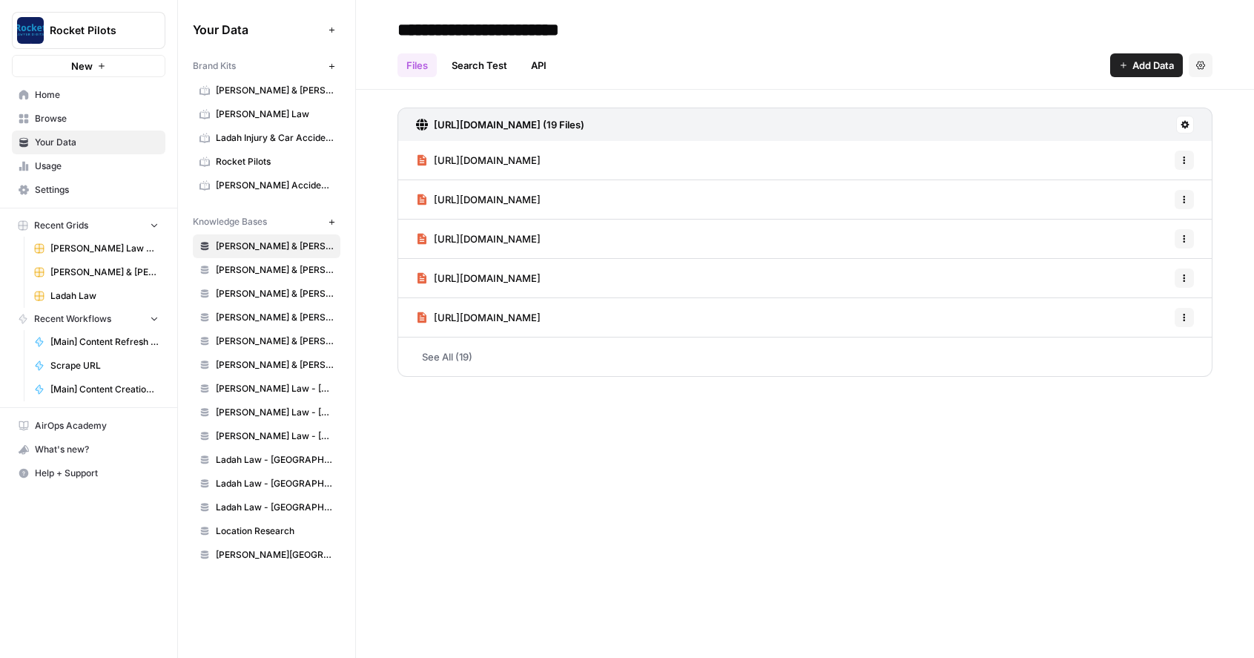
click at [232, 95] on span "[PERSON_NAME] & [PERSON_NAME] [US_STATE] Car Accident Lawyers" at bounding box center [275, 90] width 118 height 13
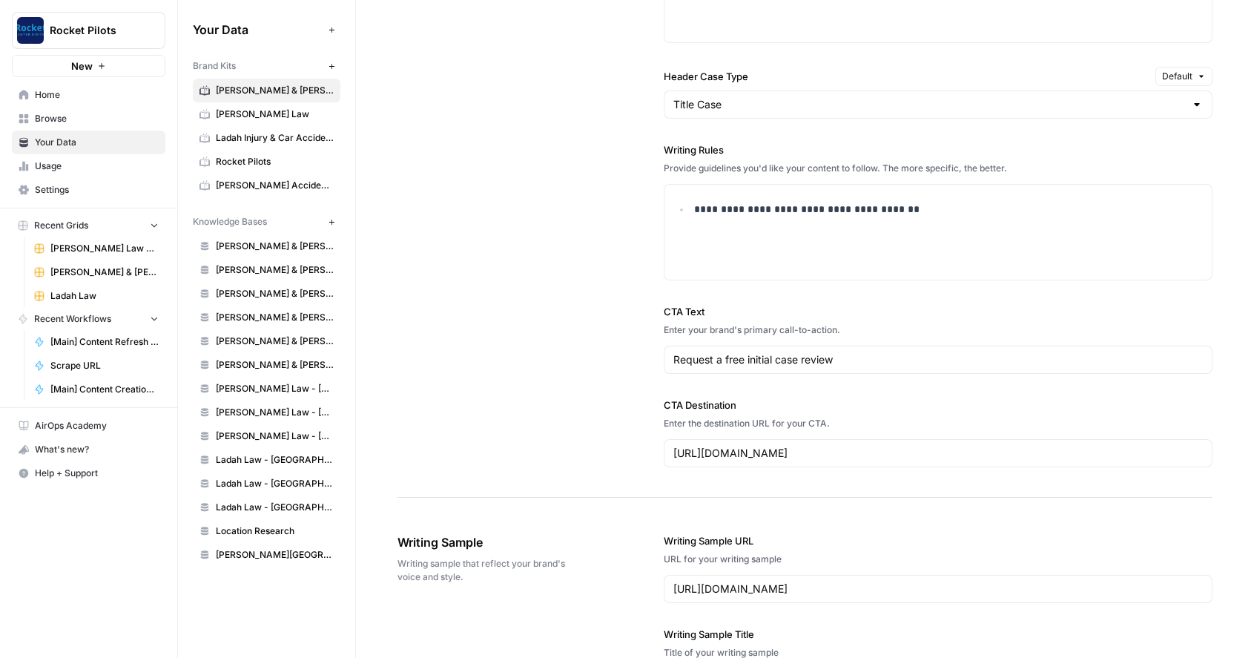
scroll to position [1276, 0]
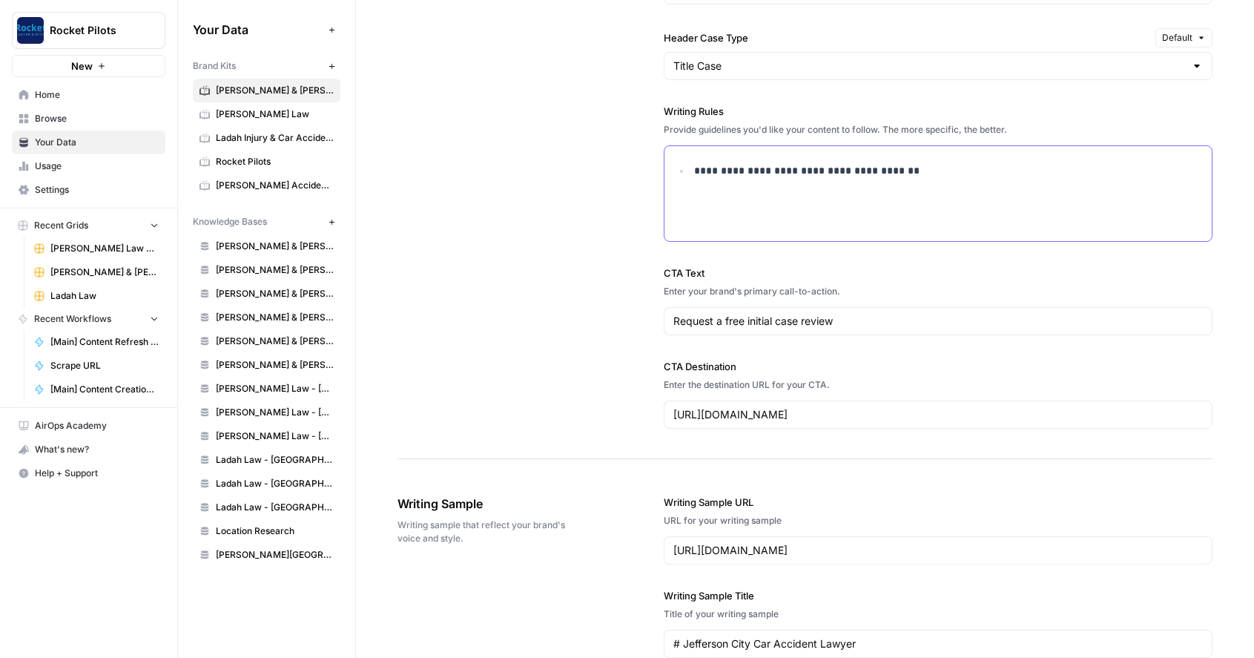
click at [694, 154] on div "**********" at bounding box center [938, 193] width 547 height 95
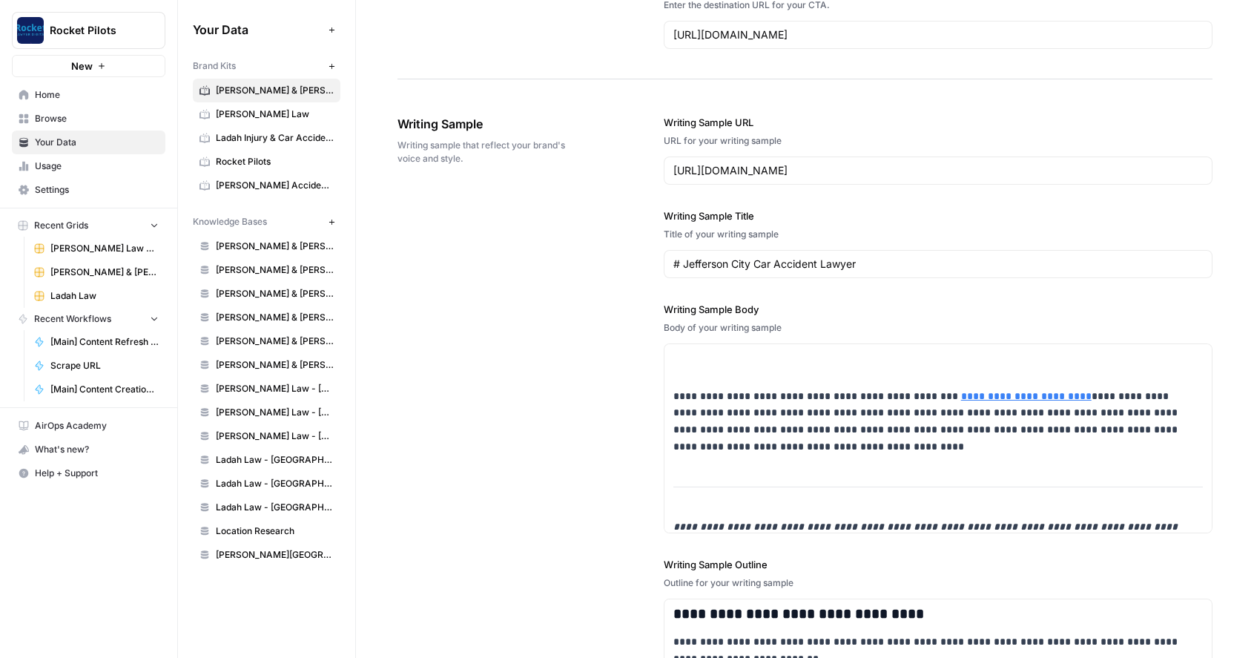
scroll to position [1707, 0]
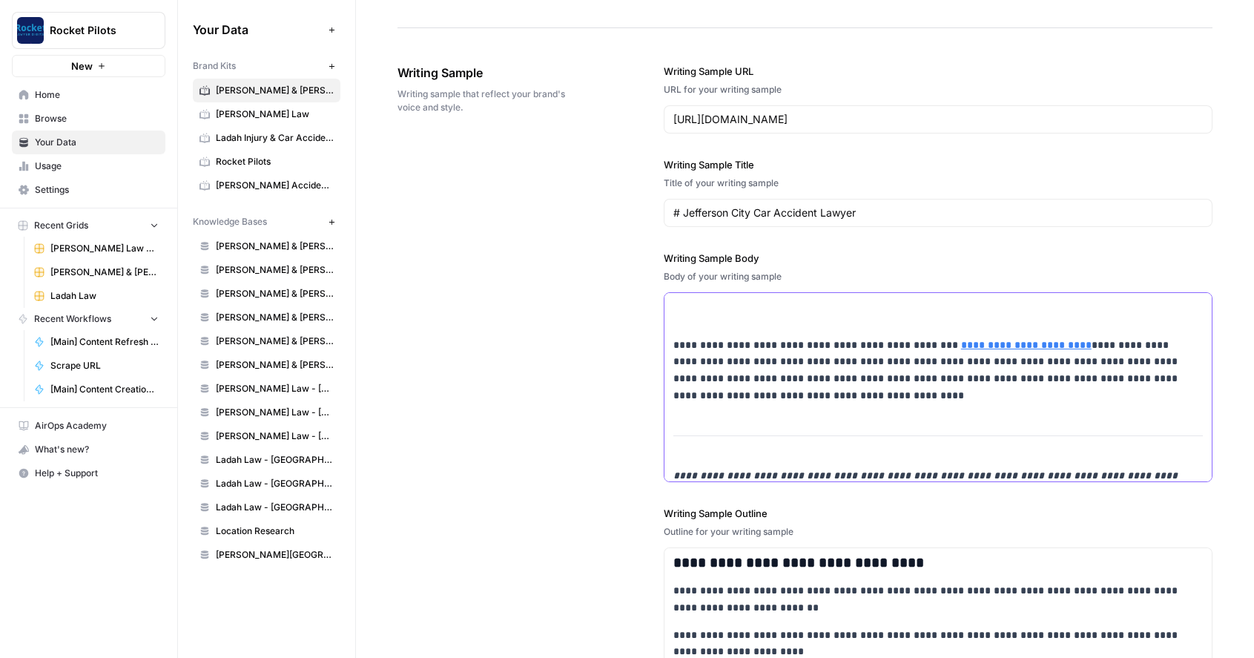
click at [825, 377] on p "**********" at bounding box center [928, 370] width 510 height 67
type input "[PERSON_NAME] & [PERSON_NAME]"
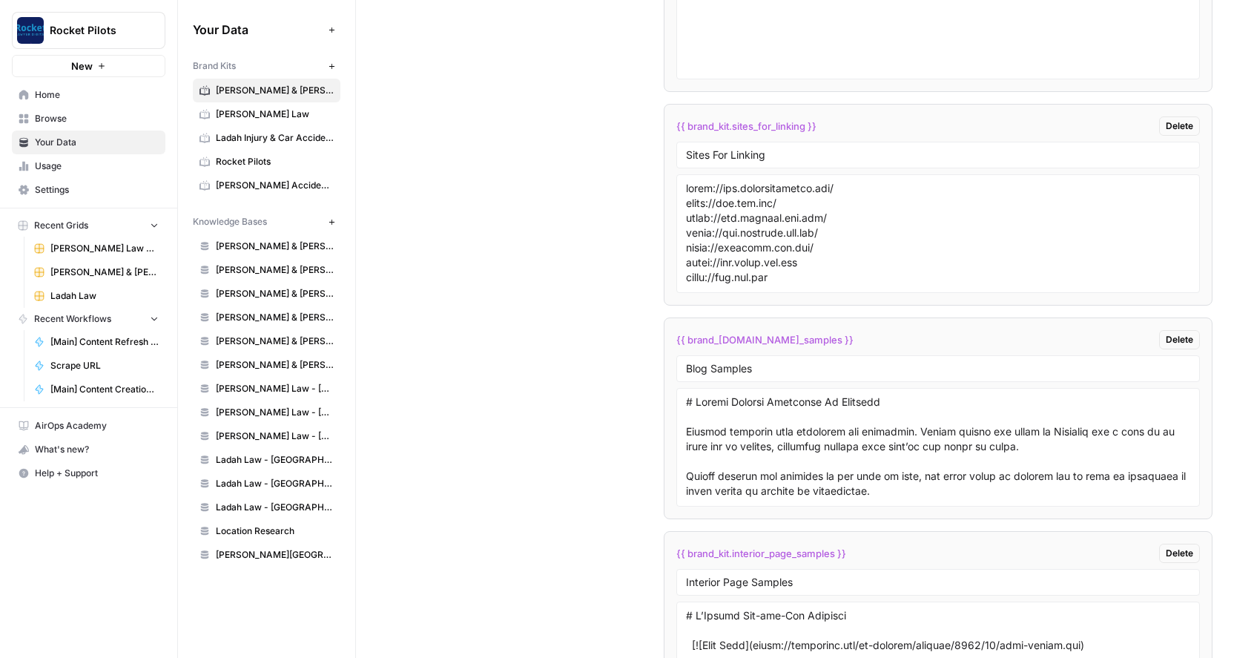
scroll to position [2632, 0]
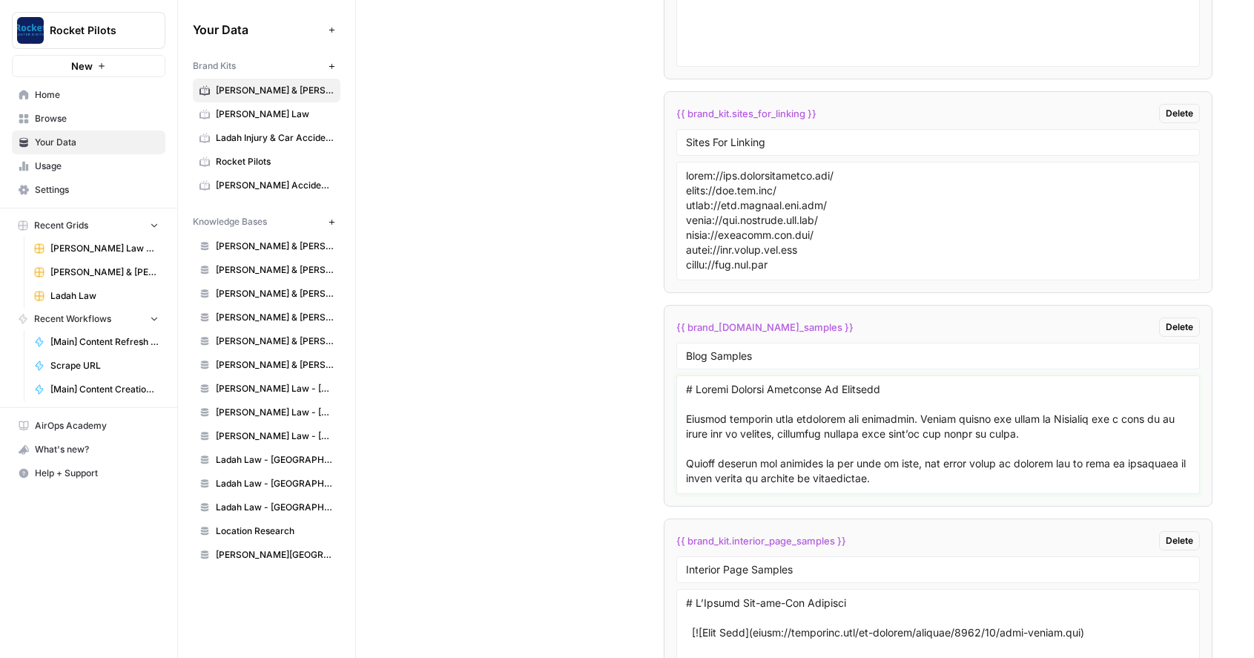
click at [911, 429] on textarea at bounding box center [938, 434] width 504 height 105
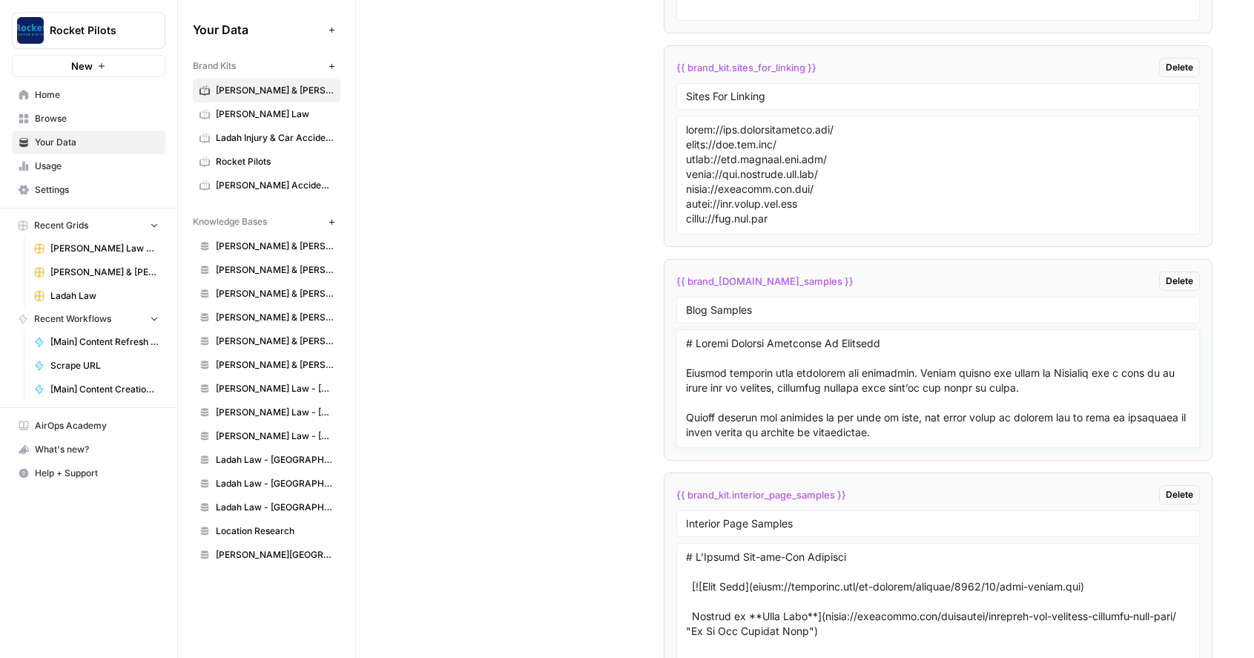
scroll to position [0, 0]
click at [897, 389] on textarea at bounding box center [938, 388] width 504 height 105
click at [897, 378] on textarea at bounding box center [938, 388] width 504 height 105
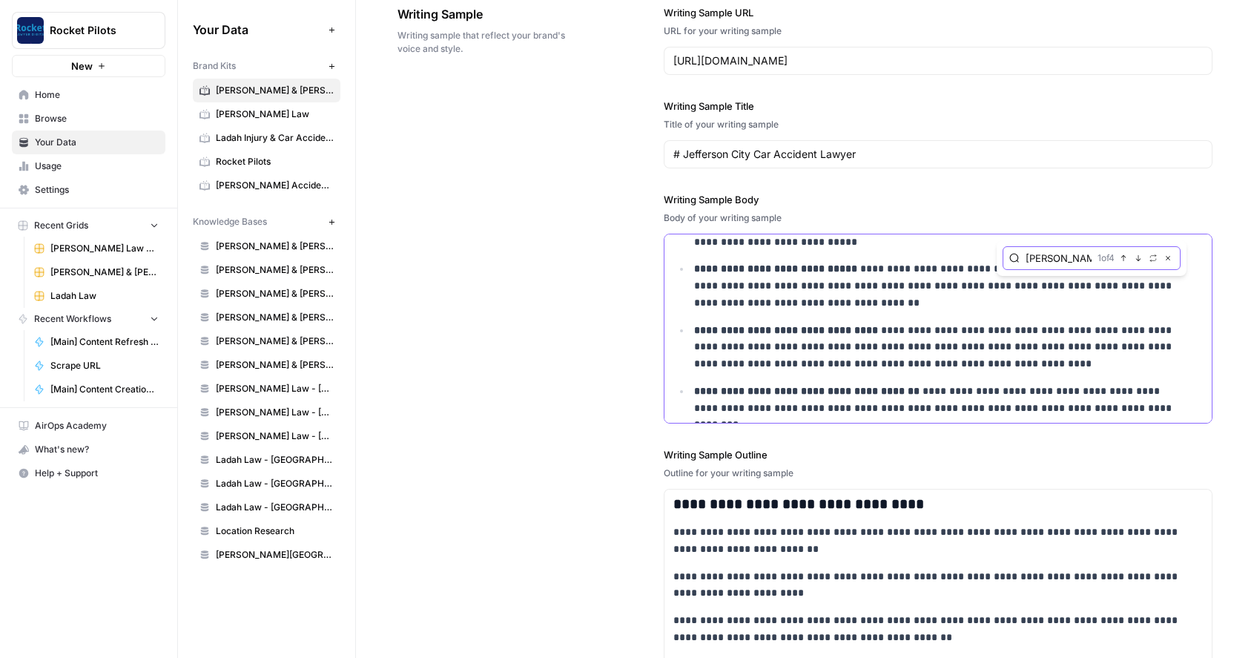
click at [1135, 261] on icon "button" at bounding box center [1138, 257] width 7 height 7
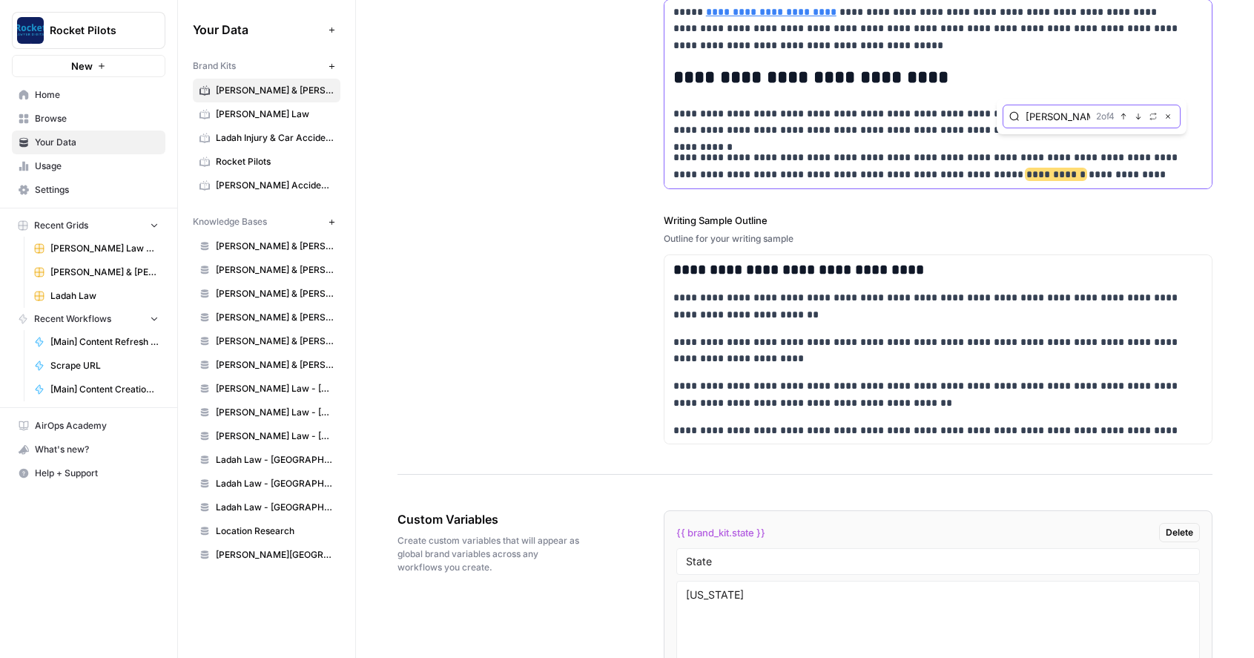
scroll to position [3201, 0]
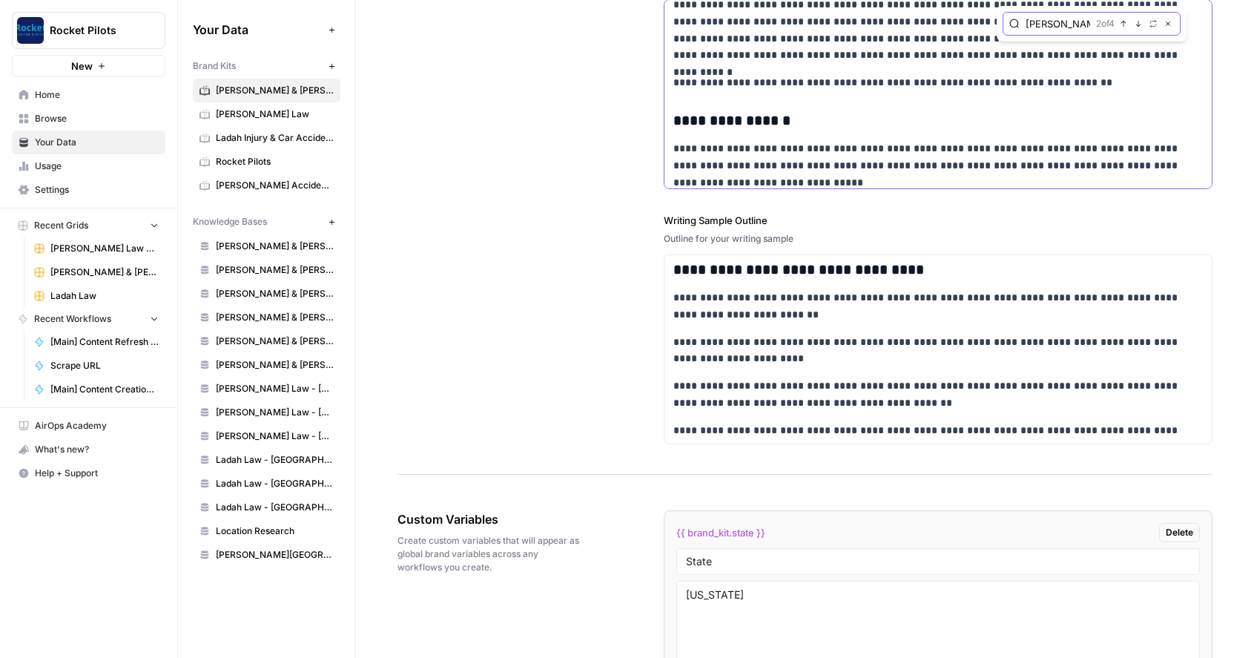
click at [1136, 24] on icon "button" at bounding box center [1138, 24] width 5 height 6
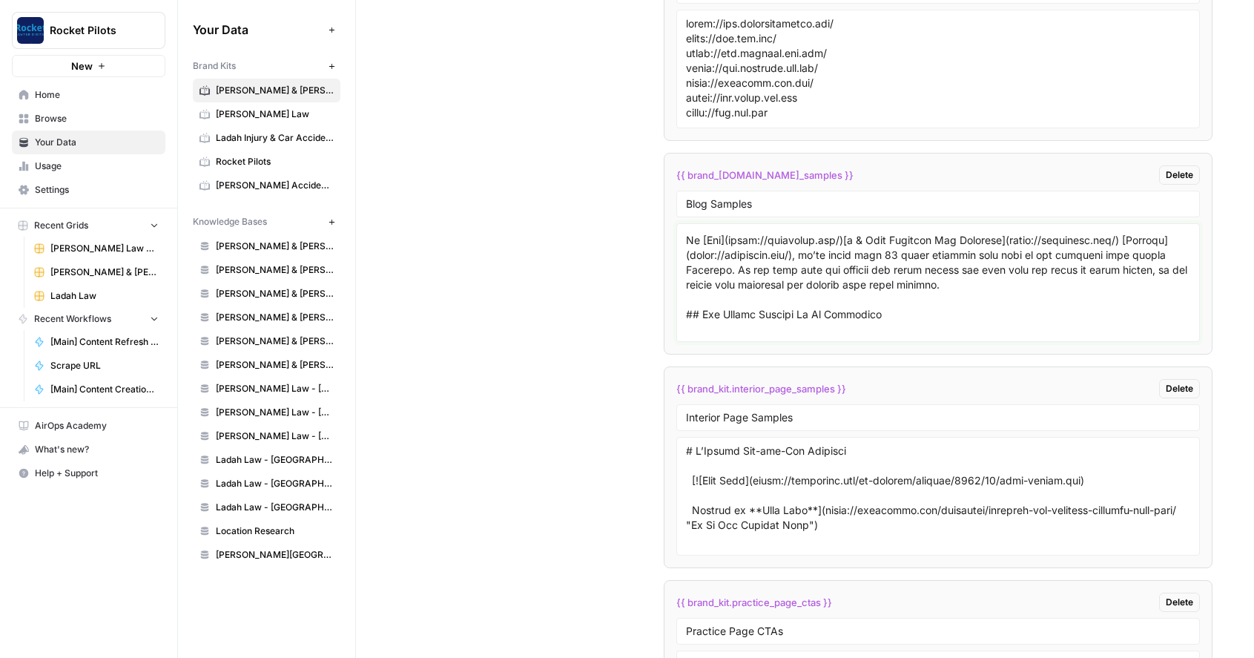
scroll to position [181, 0]
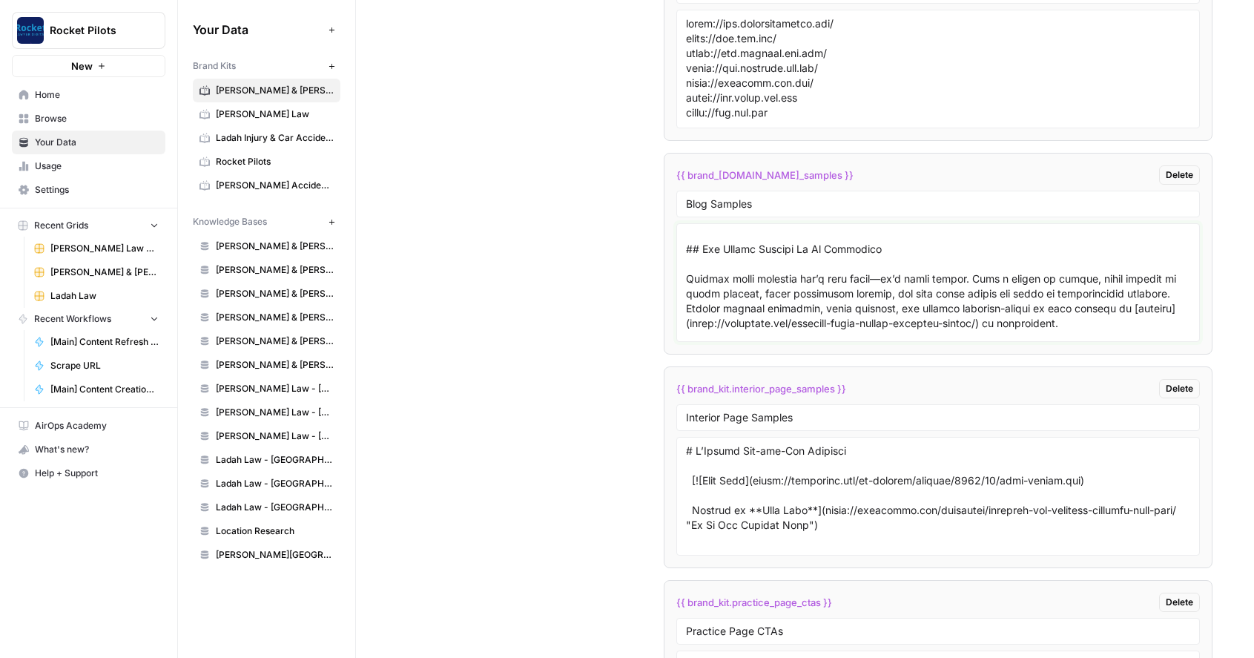
drag, startPoint x: 698, startPoint y: 237, endPoint x: 811, endPoint y: 257, distance: 114.5
click at [810, 257] on textarea at bounding box center [938, 282] width 504 height 105
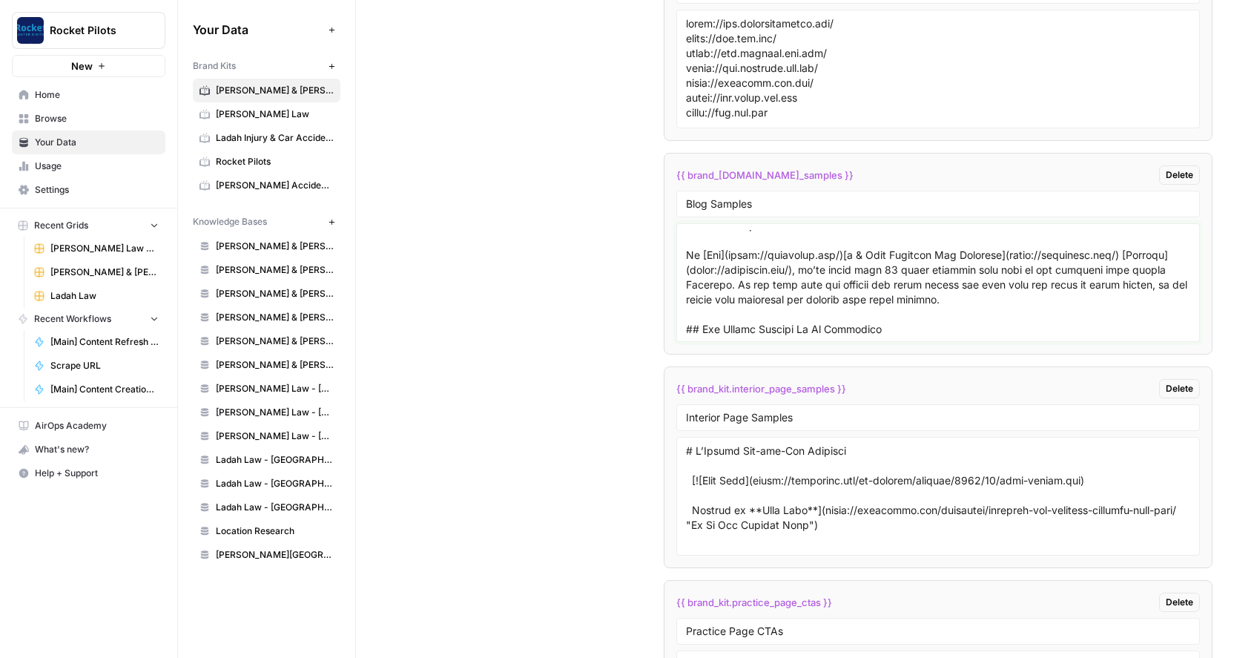
scroll to position [92, 0]
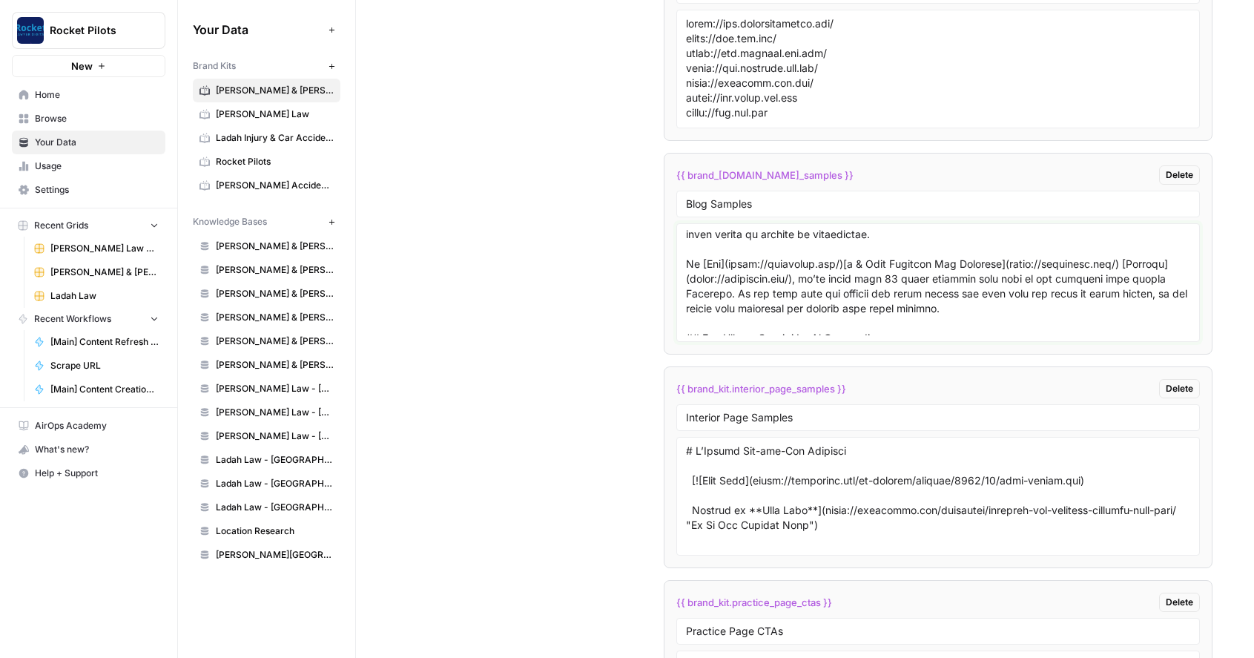
click at [755, 291] on textarea at bounding box center [938, 282] width 504 height 105
drag, startPoint x: 989, startPoint y: 278, endPoint x: 692, endPoint y: 266, distance: 297.0
click at [692, 266] on textarea at bounding box center [938, 282] width 504 height 105
type textarea "# Loremi Dolorsi Ametconse Ad Elitsedd Eiusmod temporin utla etdolorem ali enim…"
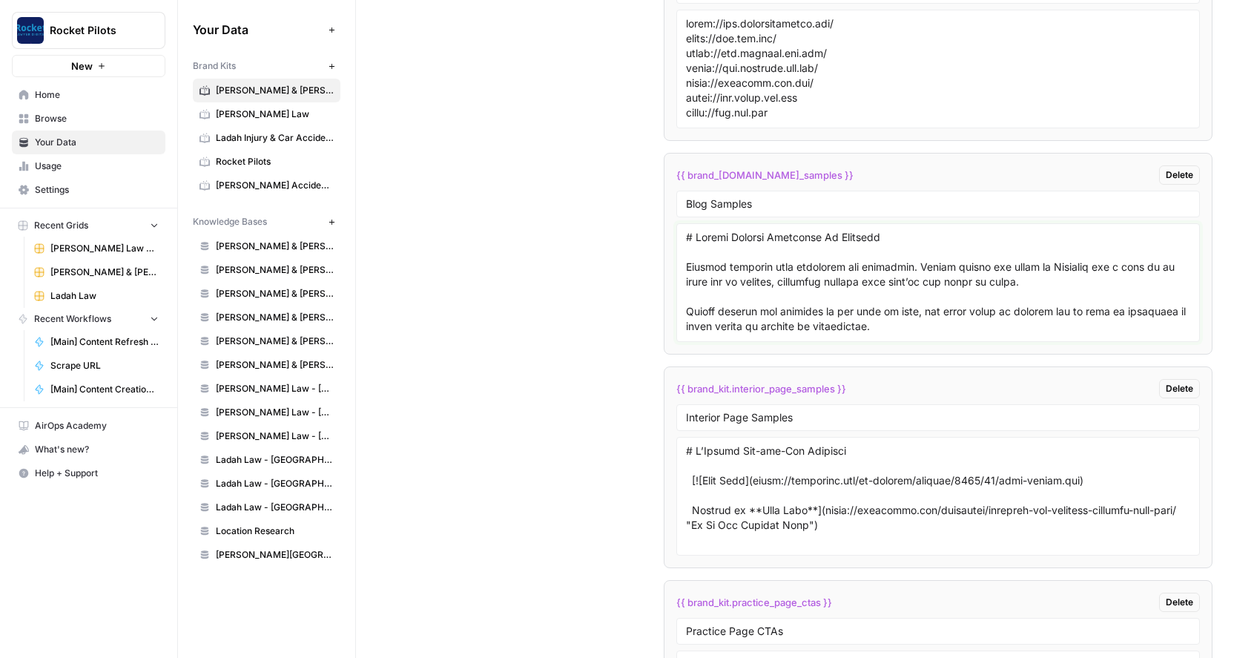
click at [745, 272] on textarea at bounding box center [938, 282] width 504 height 105
paste textarea "'re too tired to drive. Drowsy drivers put everyone on the road at risk, and th…"
click at [1076, 286] on textarea at bounding box center [938, 282] width 504 height 105
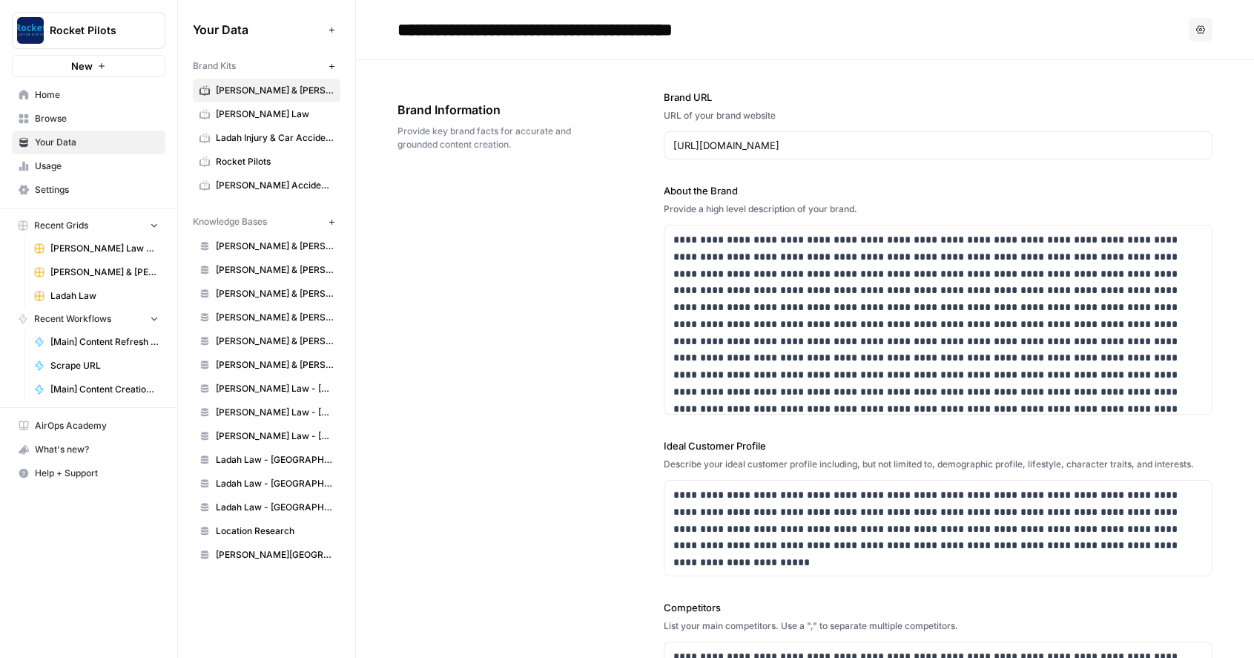
click at [1189, 36] on button "Options" at bounding box center [1201, 30] width 24 height 24
type textarea "# Drowsy Driving Accidents In Missouri Driving requires full attention and awar…"
click at [1196, 27] on icon "button" at bounding box center [1200, 29] width 9 height 9
click at [516, 271] on div "**********" at bounding box center [805, 496] width 815 height 872
click at [99, 269] on span "[PERSON_NAME] & [PERSON_NAME] [US_STATE] Car Accident Lawyers" at bounding box center [104, 272] width 108 height 13
